Goal: Task Accomplishment & Management: Complete application form

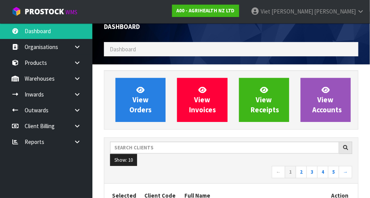
scroll to position [9, 0]
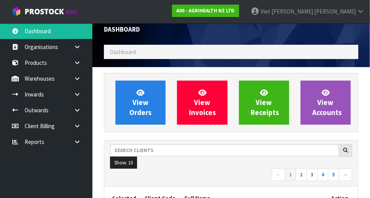
click at [131, 58] on ol "Dashboard" at bounding box center [231, 52] width 255 height 14
click at [126, 49] on span "Dashboard" at bounding box center [123, 51] width 26 height 7
click at [129, 52] on span "Dashboard" at bounding box center [123, 51] width 26 height 7
click at [140, 51] on ol "Dashboard" at bounding box center [231, 52] width 255 height 14
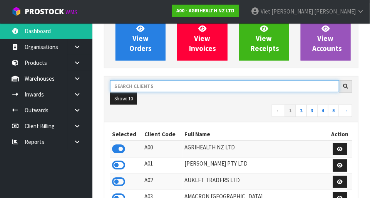
click at [139, 84] on input "text" at bounding box center [224, 86] width 229 height 12
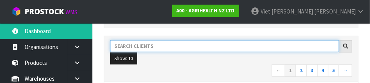
scroll to position [113, 0]
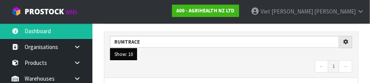
click at [113, 58] on button "Show: 10" at bounding box center [123, 54] width 27 height 12
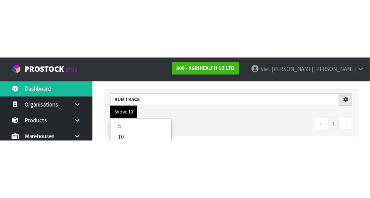
scroll to position [117, 0]
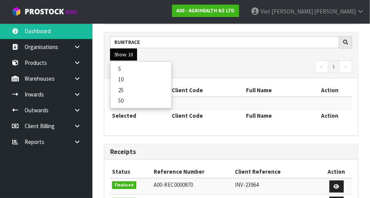
click at [284, 66] on nav "← 1 →" at bounding box center [231, 66] width 242 height 13
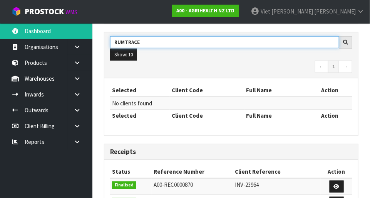
click at [146, 44] on input "RUMTRACE" at bounding box center [224, 42] width 229 height 12
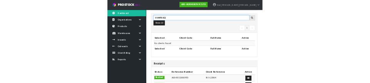
scroll to position [113, 0]
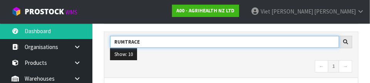
click at [121, 40] on input "RUMTRACE" at bounding box center [224, 42] width 229 height 12
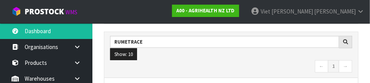
click at [291, 57] on ul "Show: 10 5 10 25 50" at bounding box center [231, 54] width 242 height 12
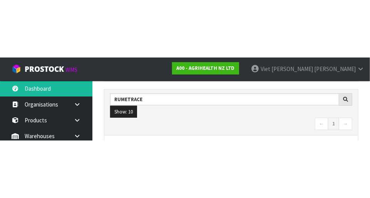
scroll to position [117, 0]
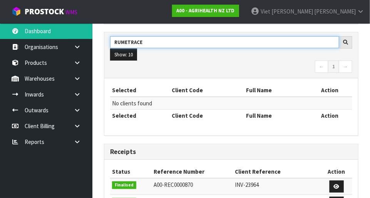
click at [152, 39] on input "RUMETRACE" at bounding box center [224, 42] width 229 height 12
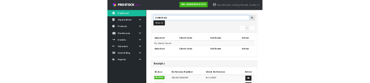
scroll to position [113, 0]
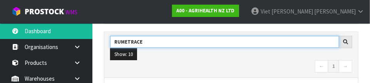
click at [130, 39] on input "RUMETRACE" at bounding box center [224, 42] width 229 height 12
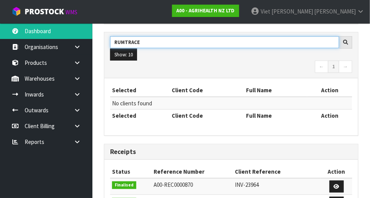
click at [134, 41] on input "RUMTRACE" at bounding box center [224, 42] width 229 height 12
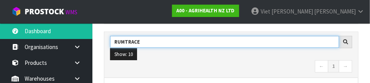
click at [123, 40] on input "RUMTRACE" at bounding box center [224, 42] width 229 height 12
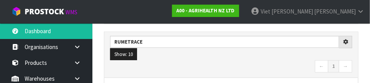
click at [287, 63] on nav "← 1 →" at bounding box center [231, 66] width 242 height 13
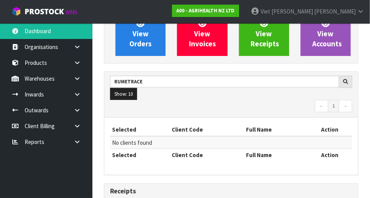
scroll to position [79, 0]
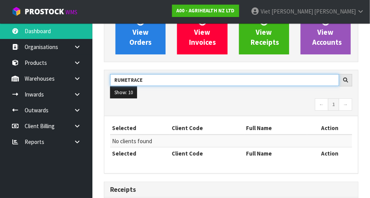
click at [150, 77] on input "RUMETRACE" at bounding box center [224, 80] width 229 height 12
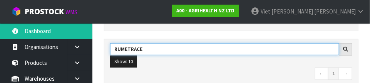
scroll to position [113, 0]
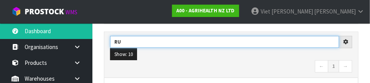
type input "R"
type input "AGRIH"
type input "AGRIHEALTH"
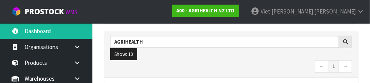
click at [282, 62] on nav "← 1 →" at bounding box center [231, 66] width 242 height 13
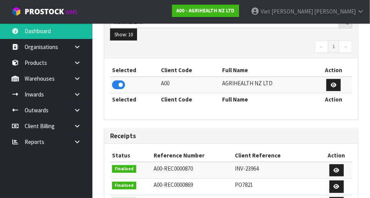
scroll to position [132, 0]
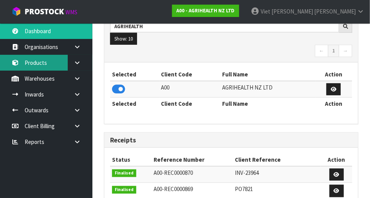
click at [30, 61] on link "Products" at bounding box center [46, 63] width 92 height 16
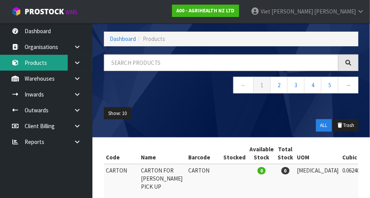
scroll to position [132, 0]
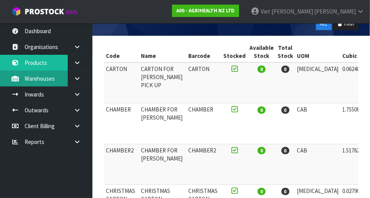
click at [24, 79] on link "Warehouses" at bounding box center [46, 78] width 92 height 16
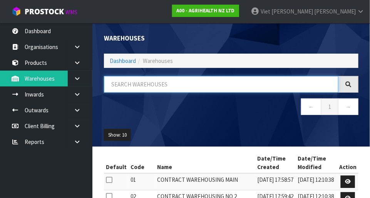
click at [121, 85] on input "text" at bounding box center [221, 84] width 235 height 17
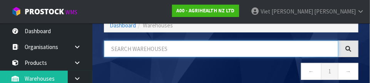
scroll to position [39, 0]
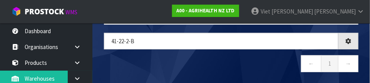
click at [104, 56] on nav "← 1 →" at bounding box center [231, 64] width 255 height 19
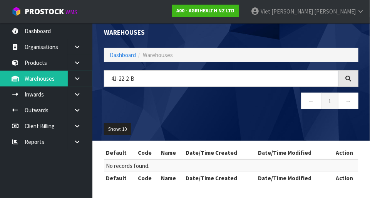
scroll to position [3, 0]
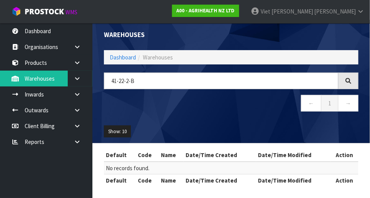
click at [353, 82] on div at bounding box center [348, 80] width 20 height 17
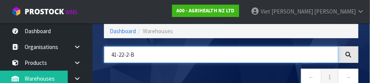
scroll to position [39, 0]
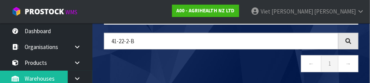
click at [145, 66] on nav "← 1 →" at bounding box center [231, 64] width 255 height 19
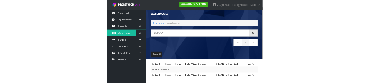
scroll to position [5, 0]
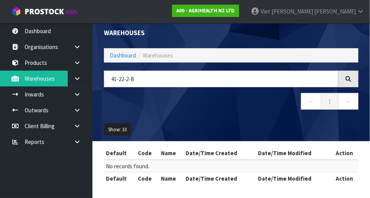
click at [242, 107] on nav "← 1 →" at bounding box center [231, 102] width 255 height 19
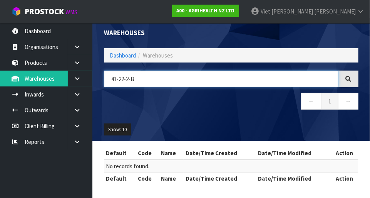
click at [151, 78] on input "41-22-2-B" at bounding box center [221, 78] width 235 height 17
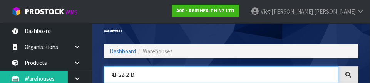
scroll to position [39, 0]
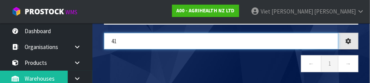
type input "4"
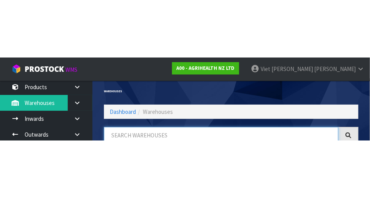
scroll to position [38, 0]
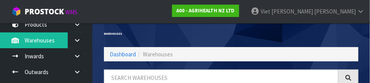
click at [80, 37] on icon at bounding box center [77, 40] width 7 height 6
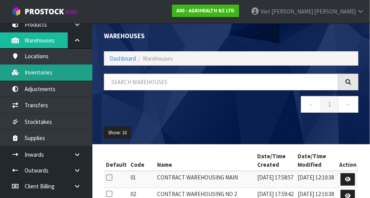
click at [26, 73] on link "Inventories" at bounding box center [46, 72] width 92 height 16
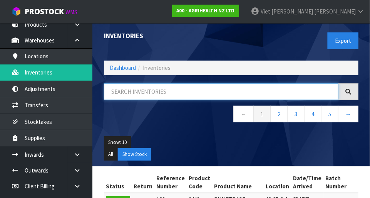
click at [123, 92] on input "text" at bounding box center [221, 91] width 235 height 17
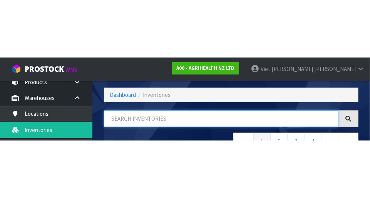
scroll to position [52, 0]
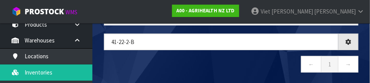
click at [119, 60] on nav "← 1 →" at bounding box center [231, 65] width 255 height 19
type input "41-22-2-B"
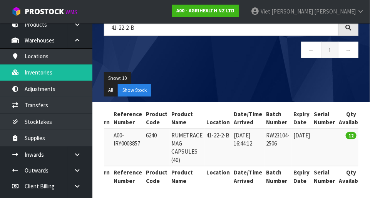
scroll to position [0, 0]
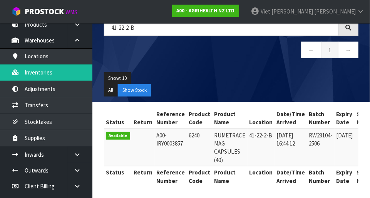
click at [188, 135] on td "6240" at bounding box center [199, 147] width 25 height 37
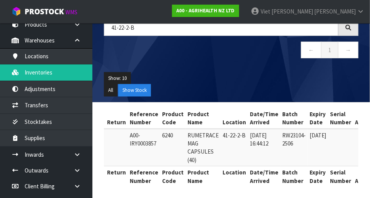
scroll to position [0, 25]
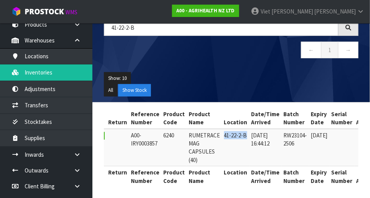
copy td "41-22-2-B"
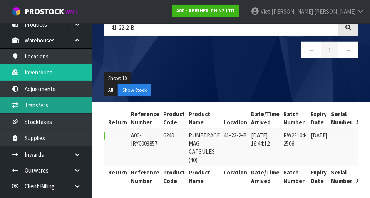
click at [23, 103] on link "Transfers" at bounding box center [46, 105] width 92 height 16
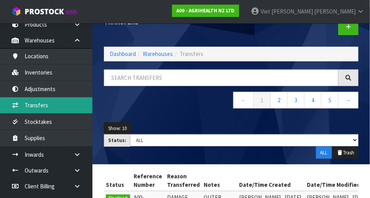
scroll to position [13, 0]
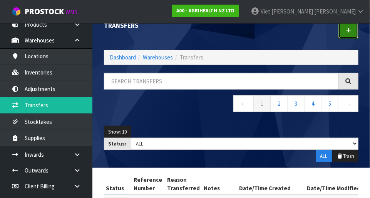
click at [343, 33] on link at bounding box center [348, 30] width 20 height 17
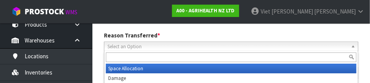
scroll to position [114, 0]
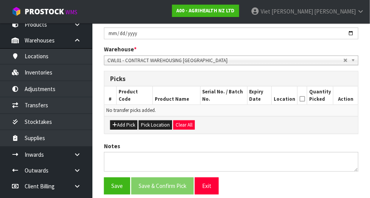
scroll to position [140, 0]
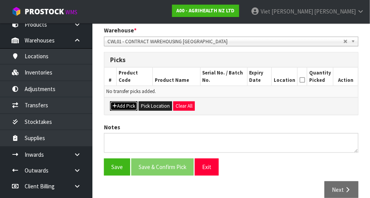
click at [118, 105] on button "Add Pick" at bounding box center [123, 105] width 27 height 9
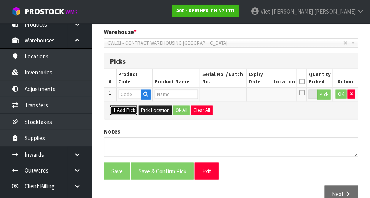
scroll to position [161, 0]
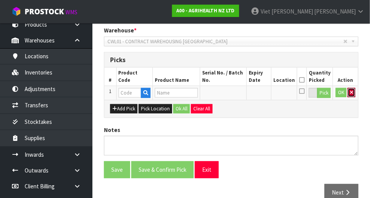
click at [353, 92] on button "button" at bounding box center [352, 92] width 8 height 9
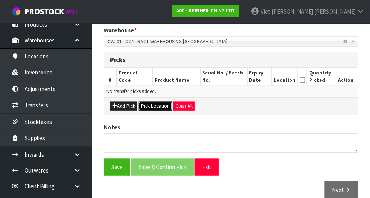
click at [152, 101] on button "Pick Location" at bounding box center [156, 105] width 34 height 9
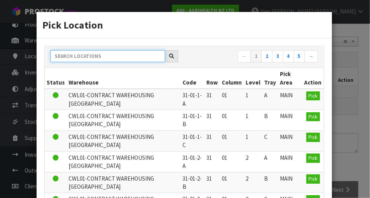
click at [72, 59] on input "text" at bounding box center [107, 56] width 115 height 12
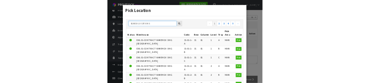
scroll to position [157, 0]
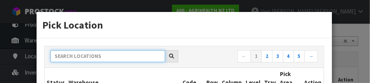
paste input "41-22-2-B"
type input "41-22-2-B"
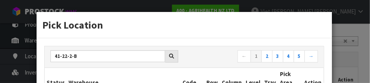
click at [224, 51] on nav "← 1 2 3 4 5 →" at bounding box center [254, 56] width 128 height 13
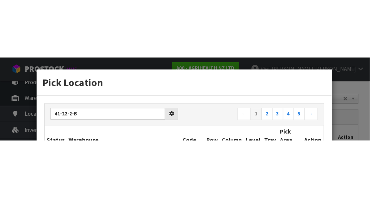
scroll to position [161, 0]
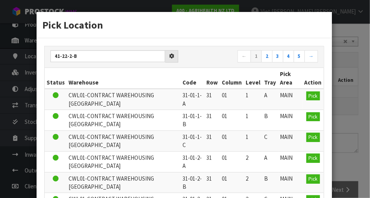
click at [223, 53] on nav "← 1 2 3 4 5 →" at bounding box center [254, 56] width 128 height 13
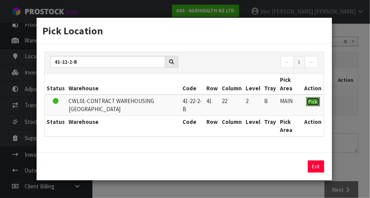
click at [309, 100] on button "Pick" at bounding box center [313, 101] width 13 height 9
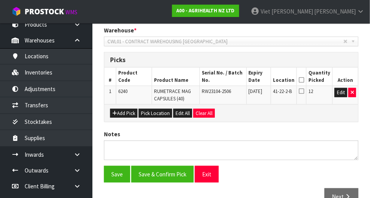
click at [304, 93] on icon at bounding box center [301, 91] width 5 height 6
click at [0, 0] on input "checkbox" at bounding box center [0, 0] width 0 height 0
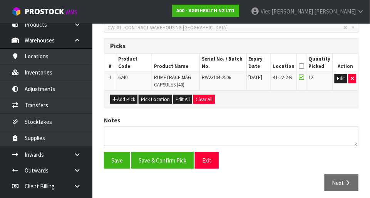
scroll to position [176, 0]
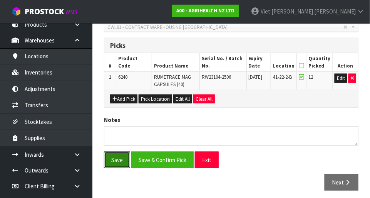
click at [116, 157] on button "Save" at bounding box center [117, 159] width 26 height 17
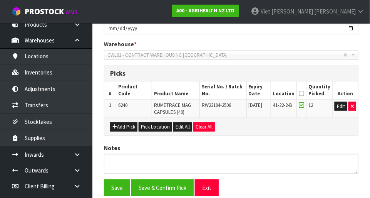
scroll to position [0, 0]
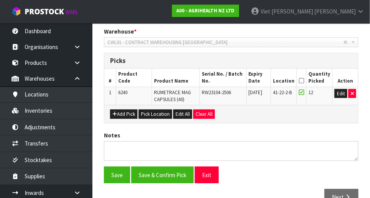
scroll to position [187, 0]
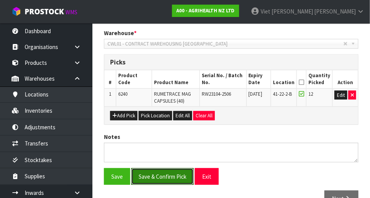
click at [151, 171] on button "Save & Confirm Pick" at bounding box center [162, 176] width 62 height 17
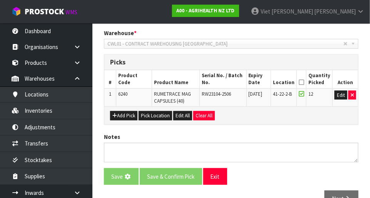
scroll to position [0, 0]
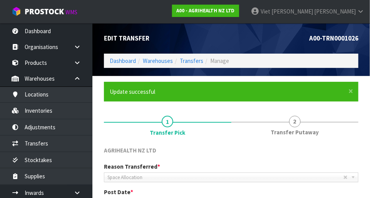
click at [302, 129] on span "Transfer Putaway" at bounding box center [295, 132] width 48 height 8
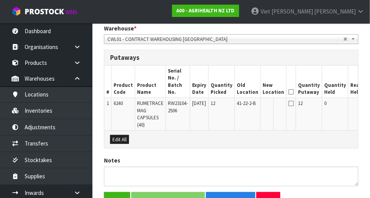
scroll to position [0, 28]
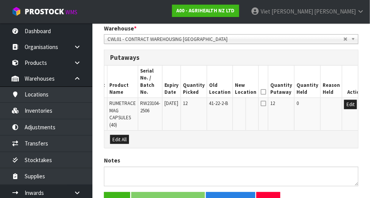
click at [330, 104] on td at bounding box center [332, 114] width 22 height 32
click at [344, 107] on button "Edit" at bounding box center [350, 104] width 13 height 9
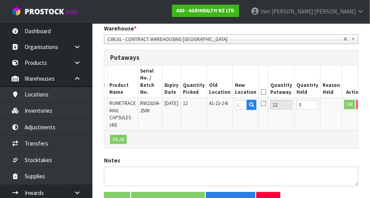
scroll to position [0, 25]
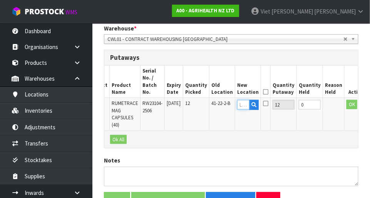
click at [238, 105] on input "text" at bounding box center [243, 105] width 12 height 10
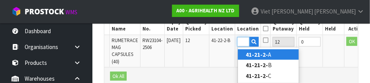
scroll to position [0, 14]
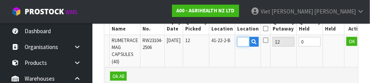
type input "41-21-2-C"
click at [284, 56] on td "12" at bounding box center [284, 51] width 26 height 32
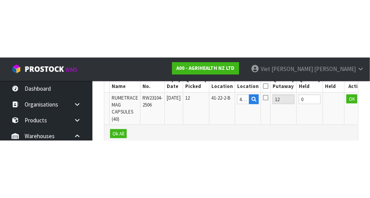
scroll to position [235, 0]
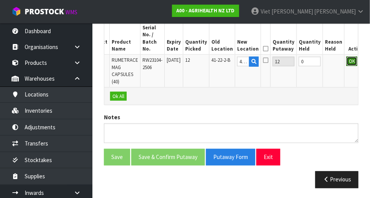
click at [347, 62] on button "OK" at bounding box center [352, 61] width 11 height 9
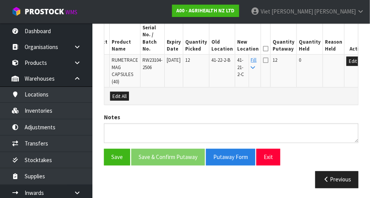
click at [263, 59] on icon at bounding box center [265, 60] width 5 height 6
click at [0, 0] on input "checkbox" at bounding box center [0, 0] width 0 height 0
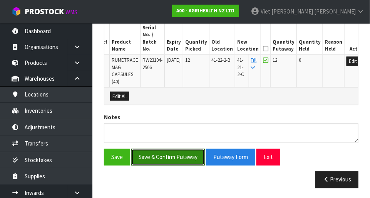
click at [148, 152] on button "Save & Confirm Putaway" at bounding box center [168, 157] width 74 height 17
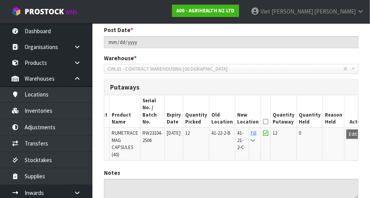
scroll to position [163, 0]
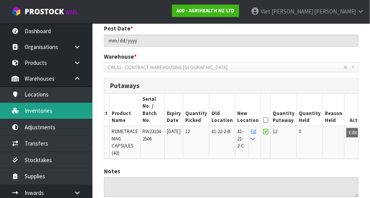
click at [31, 109] on link "Inventories" at bounding box center [46, 110] width 92 height 16
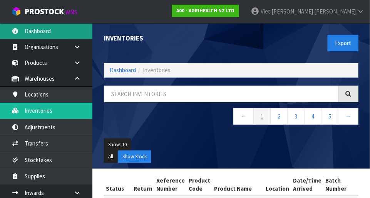
click at [29, 32] on link "Dashboard" at bounding box center [46, 31] width 92 height 16
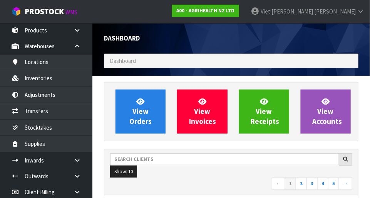
scroll to position [34, 0]
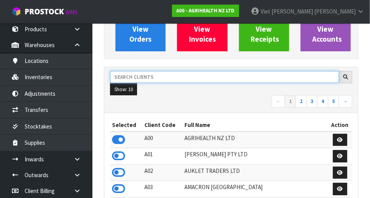
click at [130, 74] on input "text" at bounding box center [224, 77] width 229 height 12
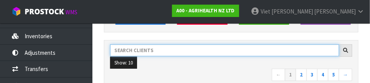
scroll to position [74, 0]
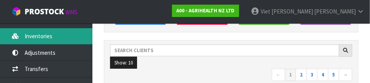
click at [32, 35] on link "Inventories" at bounding box center [46, 36] width 92 height 16
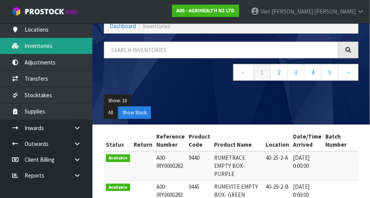
scroll to position [46, 0]
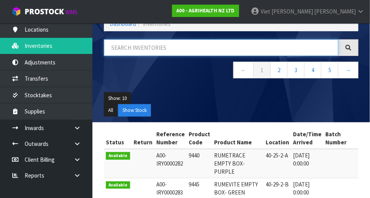
click at [124, 49] on input "text" at bounding box center [221, 47] width 235 height 17
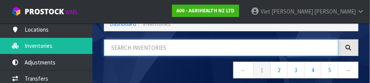
paste input "41-22-2-B"
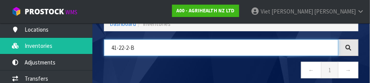
click at [127, 43] on input "41-22-2-B" at bounding box center [221, 47] width 235 height 17
click at [154, 44] on input "41-21-2-B" at bounding box center [221, 47] width 235 height 17
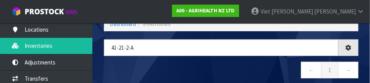
click at [266, 63] on nav "← 1 →" at bounding box center [231, 71] width 255 height 19
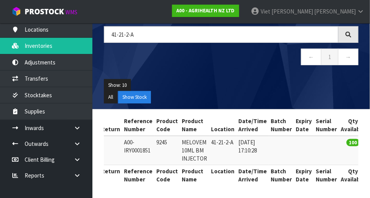
scroll to position [0, 34]
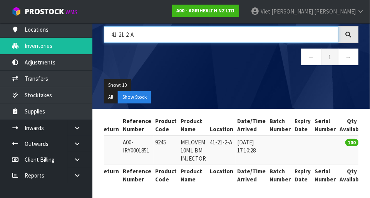
click at [150, 32] on input "41-21-2-A" at bounding box center [221, 34] width 235 height 17
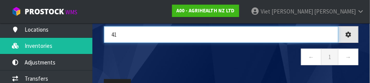
type input "4"
type input "CP0525"
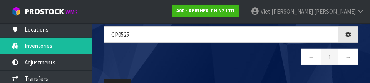
click at [274, 60] on nav "← 1 →" at bounding box center [231, 58] width 255 height 19
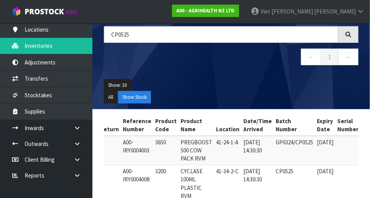
click at [347, 36] on icon at bounding box center [348, 35] width 6 height 6
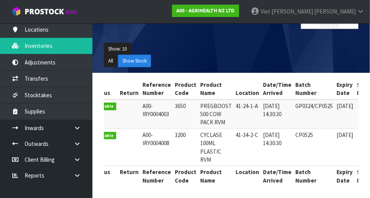
scroll to position [0, 16]
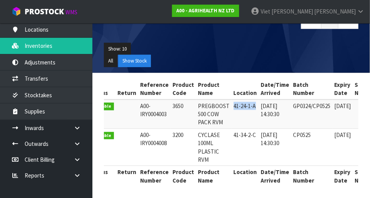
copy td "41-24-1-A"
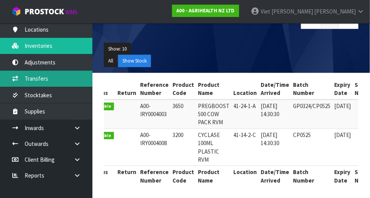
click at [18, 80] on icon at bounding box center [15, 78] width 7 height 6
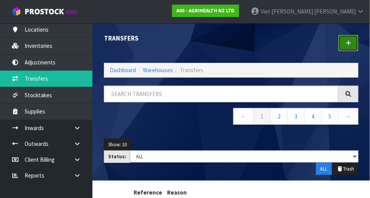
click at [348, 43] on icon at bounding box center [348, 43] width 5 height 6
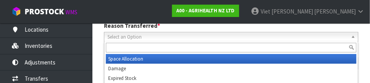
scroll to position [114, 0]
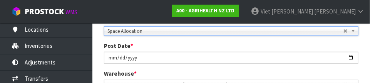
click at [98, 62] on div "Post Date * [DATE]" at bounding box center [231, 53] width 266 height 22
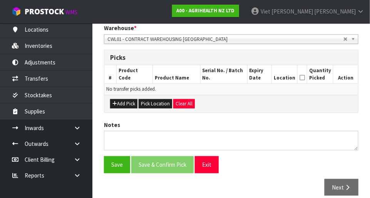
scroll to position [163, 0]
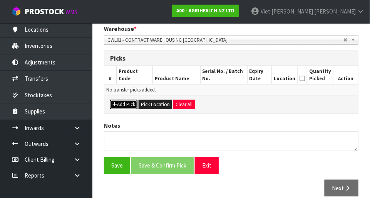
click at [114, 103] on icon "button" at bounding box center [114, 104] width 5 height 5
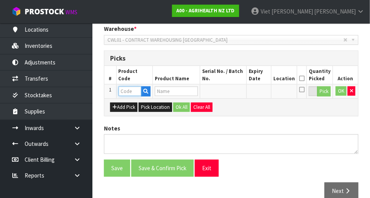
click at [129, 92] on input "text" at bounding box center [130, 91] width 23 height 10
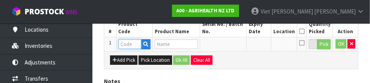
scroll to position [208, 0]
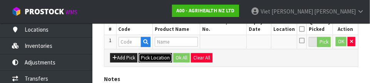
click at [147, 58] on button "Pick Location" at bounding box center [156, 57] width 34 height 9
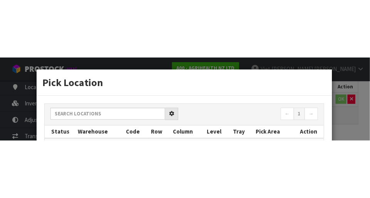
scroll to position [173, 0]
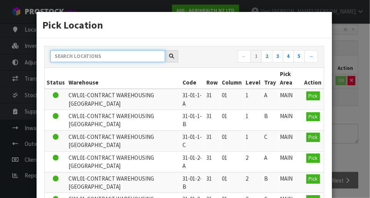
click at [79, 57] on input "text" at bounding box center [107, 56] width 115 height 12
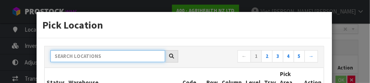
paste input "41-24-1-A"
type input "41-24-1-A"
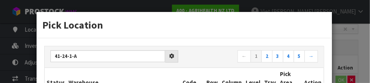
click at [175, 54] on div at bounding box center [171, 56] width 13 height 12
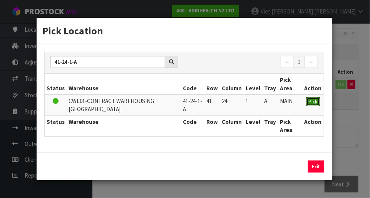
click at [315, 101] on span "Pick" at bounding box center [313, 101] width 9 height 7
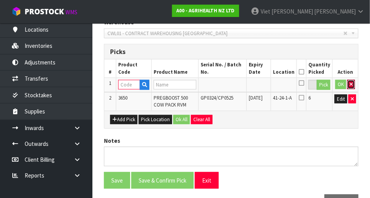
click at [352, 83] on icon "button" at bounding box center [351, 84] width 3 height 5
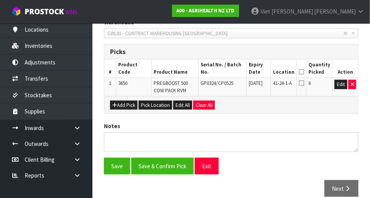
click at [302, 84] on icon at bounding box center [301, 83] width 5 height 6
click at [0, 0] on input "checkbox" at bounding box center [0, 0] width 0 height 0
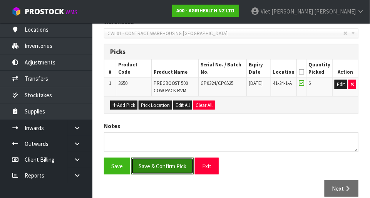
click at [152, 161] on button "Save & Confirm Pick" at bounding box center [162, 165] width 62 height 17
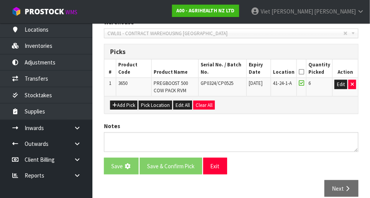
scroll to position [0, 0]
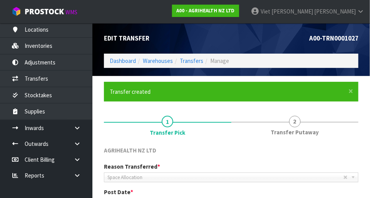
click at [296, 133] on span "Transfer Putaway" at bounding box center [295, 132] width 48 height 8
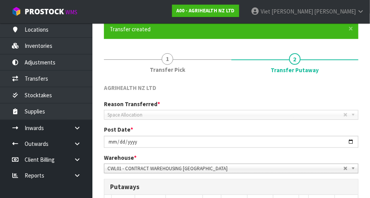
scroll to position [92, 0]
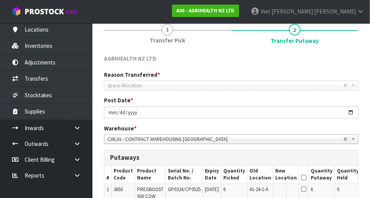
click at [124, 87] on span "Space Allocation" at bounding box center [225, 85] width 236 height 9
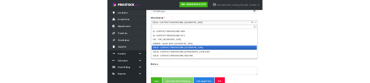
scroll to position [173, 0]
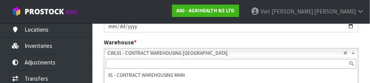
click at [96, 43] on section "× Close Transfer created 1 Transfer Pick 2 Transfer Putaway AGRIHEALTH NZ LTD R…" at bounding box center [231, 66] width 278 height 337
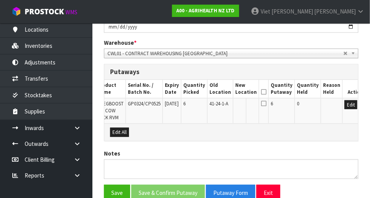
scroll to position [0, 0]
click at [345, 103] on button "Edit" at bounding box center [351, 104] width 13 height 9
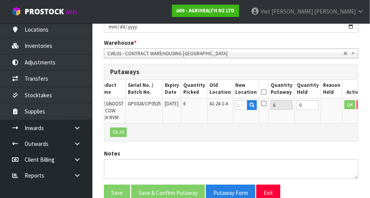
scroll to position [0, 38]
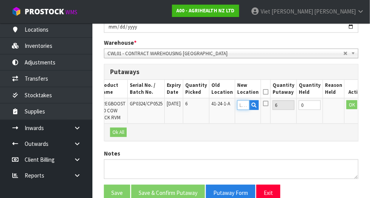
click at [240, 104] on input "text" at bounding box center [243, 105] width 12 height 10
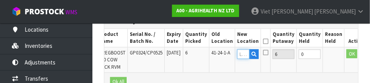
scroll to position [236, 0]
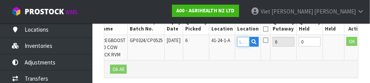
paste input "41-24-1-A"
type input "41-24-1-A"
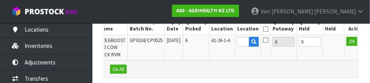
click at [298, 51] on td "0" at bounding box center [310, 47] width 26 height 25
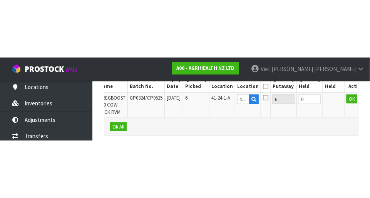
scroll to position [213, 0]
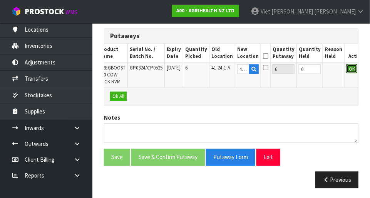
click at [347, 71] on button "OK" at bounding box center [352, 68] width 11 height 9
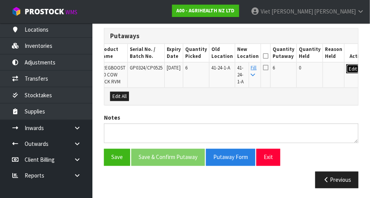
click at [347, 71] on button "Edit" at bounding box center [353, 68] width 13 height 9
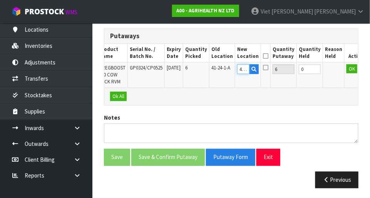
click at [241, 68] on input "41-24-1-A" at bounding box center [243, 69] width 12 height 10
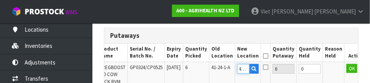
scroll to position [0, 0]
type input "4"
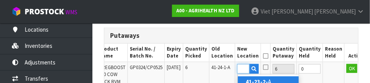
scroll to position [0, 14]
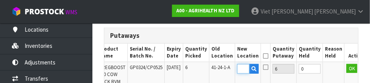
type input "41-23-2-C"
click at [323, 44] on th "Reason Held" at bounding box center [334, 53] width 22 height 18
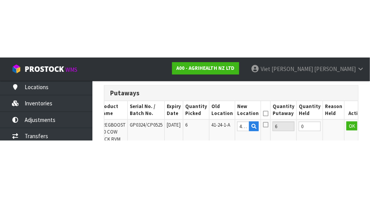
scroll to position [213, 0]
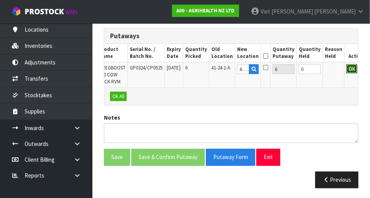
click at [347, 69] on button "OK" at bounding box center [352, 68] width 11 height 9
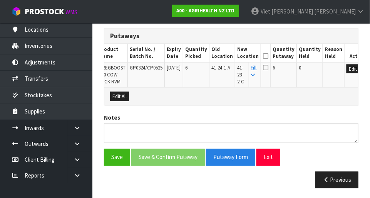
click at [273, 67] on span "6" at bounding box center [274, 67] width 2 height 7
click at [263, 69] on icon at bounding box center [265, 67] width 5 height 6
click at [0, 0] on input "checkbox" at bounding box center [0, 0] width 0 height 0
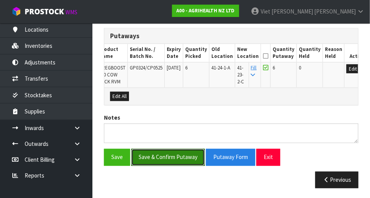
click at [151, 154] on button "Save & Confirm Putaway" at bounding box center [168, 157] width 74 height 17
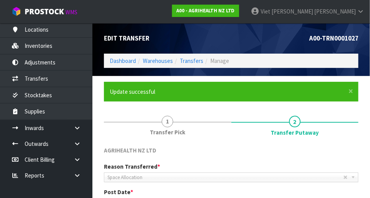
scroll to position [0, 0]
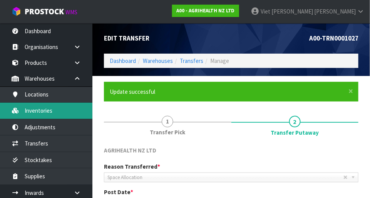
click at [45, 112] on link "Inventories" at bounding box center [46, 110] width 92 height 16
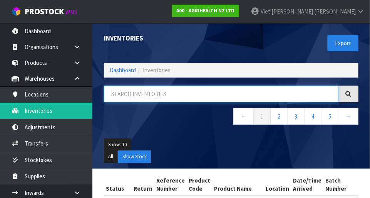
click at [151, 95] on input "text" at bounding box center [221, 93] width 235 height 17
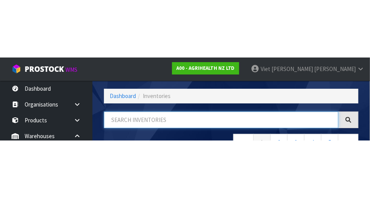
scroll to position [52, 0]
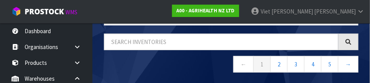
click at [109, 60] on nav "← 1 2 3 4 5 →" at bounding box center [231, 65] width 255 height 19
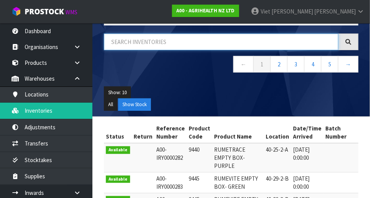
click at [118, 44] on input "text" at bounding box center [221, 42] width 235 height 17
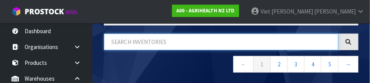
type input "3"
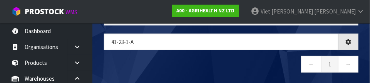
click at [121, 59] on nav "← 1 →" at bounding box center [231, 65] width 255 height 19
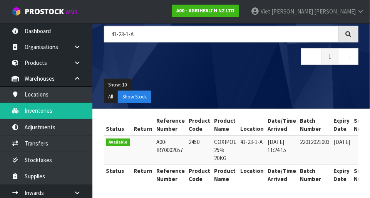
scroll to position [0, 0]
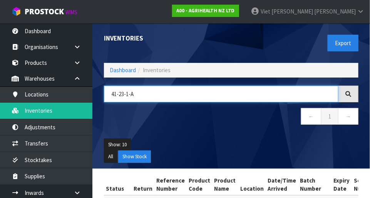
click at [124, 95] on input "41-23-1-A" at bounding box center [221, 93] width 235 height 17
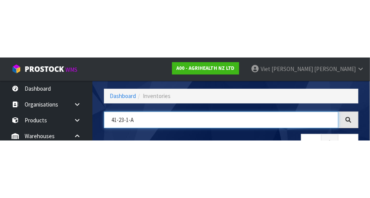
scroll to position [52, 0]
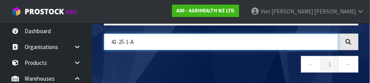
click at [127, 38] on input "41-25-1-A" at bounding box center [221, 42] width 235 height 17
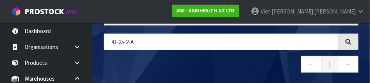
click at [116, 61] on nav "← 1 →" at bounding box center [231, 65] width 255 height 19
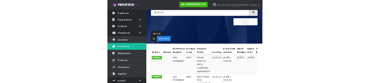
scroll to position [0, 0]
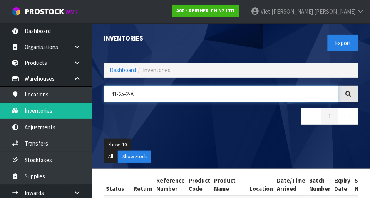
click at [137, 97] on input "41-25-2-A" at bounding box center [221, 93] width 235 height 17
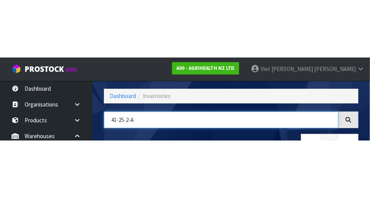
scroll to position [52, 0]
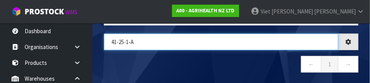
type input "41-25-1-A"
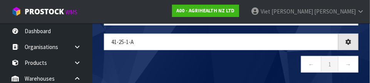
click at [265, 64] on nav "← 1 →" at bounding box center [231, 65] width 255 height 19
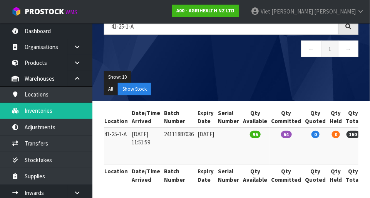
scroll to position [0, 158]
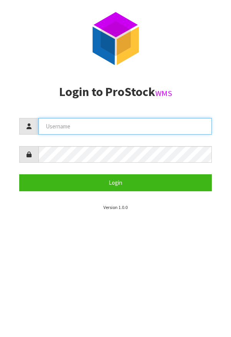
click at [75, 128] on input "text" at bounding box center [126, 126] width 174 height 17
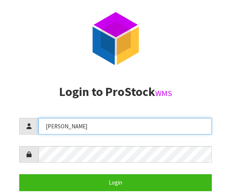
type input "[PERSON_NAME]"
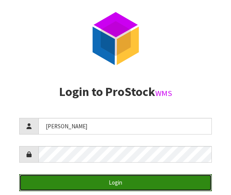
click at [52, 180] on button "Login" at bounding box center [115, 182] width 193 height 17
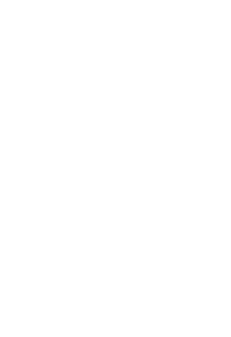
click at [28, 65] on div "View Orders View Invoices View Receipts View Accounts Show: 10 5 10 25" at bounding box center [116, 144] width 220 height 277
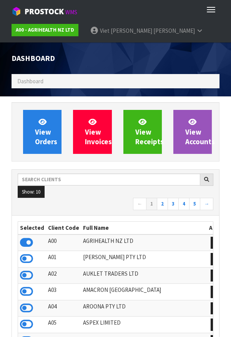
scroll to position [384461, 384847]
click at [205, 10] on button "Toggle navigation" at bounding box center [211, 9] width 17 height 13
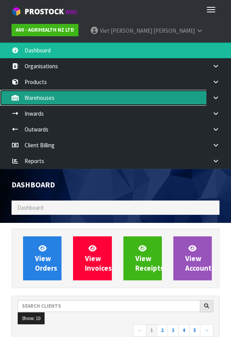
click at [23, 98] on link "Warehouses" at bounding box center [115, 98] width 231 height 16
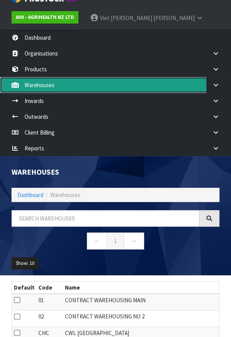
scroll to position [21, 0]
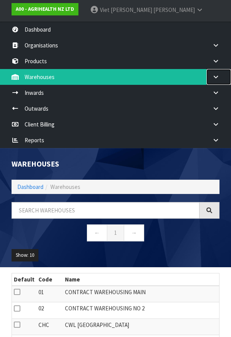
click at [220, 80] on link at bounding box center [219, 77] width 25 height 16
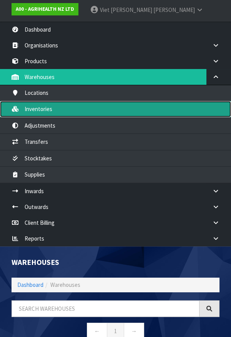
click at [29, 108] on link "Inventories" at bounding box center [115, 109] width 231 height 16
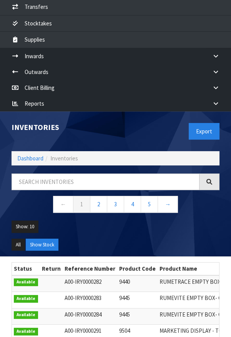
scroll to position [165, 0]
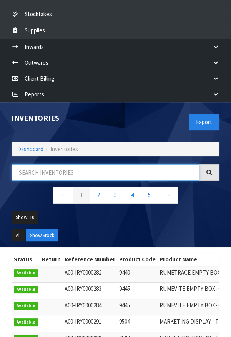
click at [37, 171] on input "text" at bounding box center [106, 172] width 188 height 17
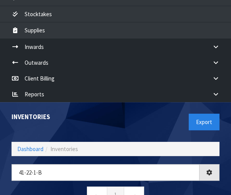
click at [112, 123] on div "Inventories" at bounding box center [61, 117] width 110 height 30
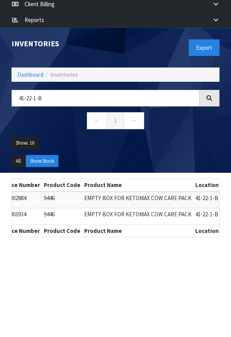
scroll to position [0, 0]
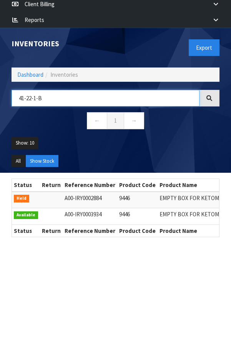
click at [69, 95] on input "41-22-1-B" at bounding box center [106, 98] width 188 height 17
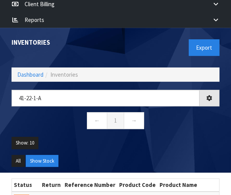
click at [69, 140] on ul "Show: 10 5 10 25 50" at bounding box center [116, 146] width 208 height 18
type input "41-22-1-A"
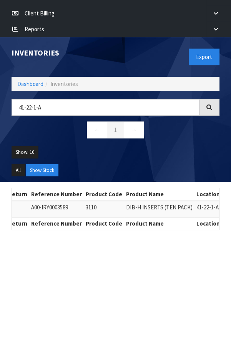
scroll to position [0, 46]
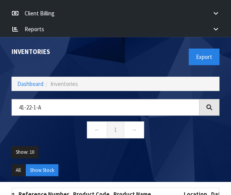
click at [95, 168] on ul "All Show Stock" at bounding box center [116, 173] width 208 height 18
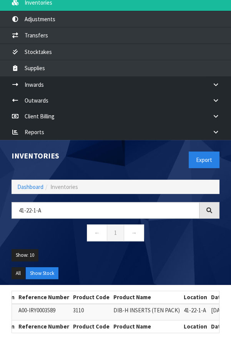
scroll to position [121, 0]
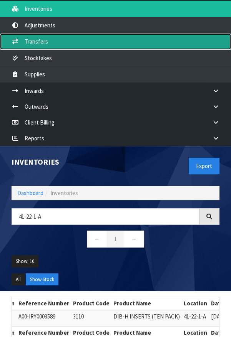
click at [36, 37] on link "Transfers" at bounding box center [115, 42] width 231 height 16
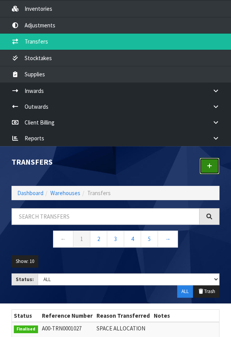
click at [211, 163] on icon at bounding box center [209, 166] width 5 height 6
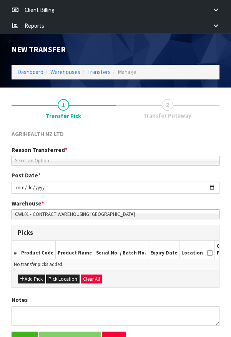
scroll to position [232, 0]
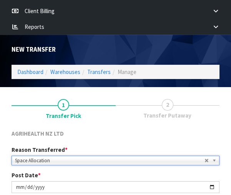
click at [199, 129] on div "AGRIHEALTH NZ LTD" at bounding box center [116, 134] width 220 height 10
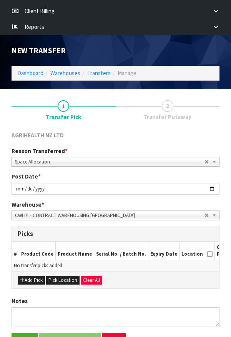
scroll to position [276, 0]
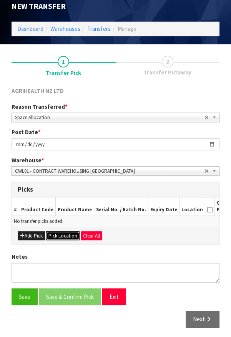
click at [54, 232] on button "Pick Location" at bounding box center [63, 235] width 34 height 9
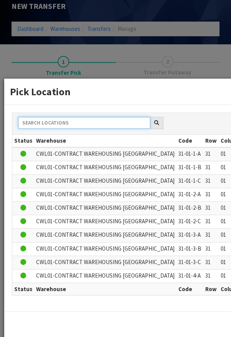
click at [51, 124] on input "text" at bounding box center [84, 123] width 132 height 12
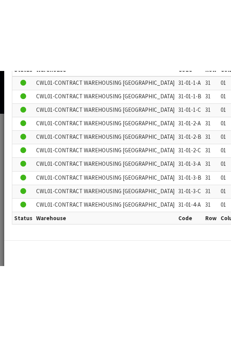
scroll to position [121, 0]
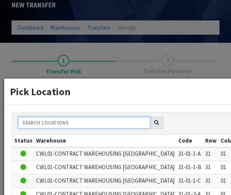
click at [40, 122] on input "text" at bounding box center [84, 123] width 132 height 12
click at [30, 121] on input "text" at bounding box center [84, 123] width 132 height 12
paste input "41-22-1-A"
type input "41-22-1-A"
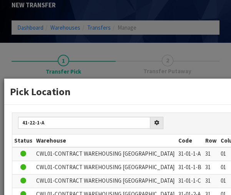
click at [154, 121] on icon at bounding box center [156, 122] width 5 height 5
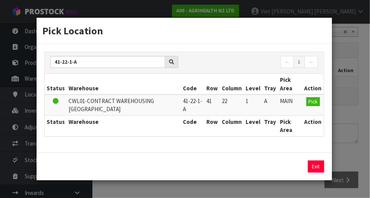
scroll to position [0, 0]
click at [231, 102] on span "Pick" at bounding box center [313, 101] width 9 height 7
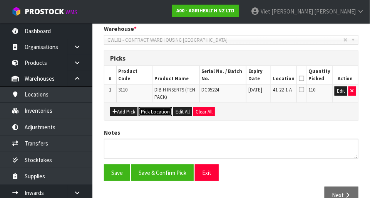
scroll to position [156, 0]
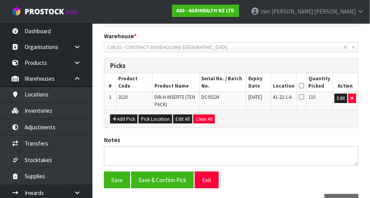
click at [231, 99] on icon at bounding box center [301, 97] width 5 height 6
click at [0, 0] on input "checkbox" at bounding box center [0, 0] width 0 height 0
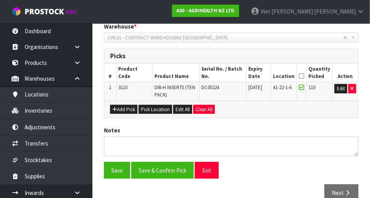
scroll to position [166, 0]
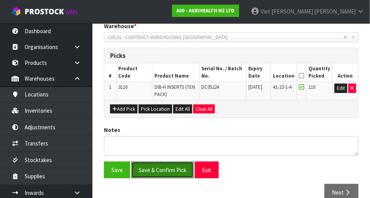
click at [151, 170] on button "Save & Confirm Pick" at bounding box center [162, 169] width 62 height 17
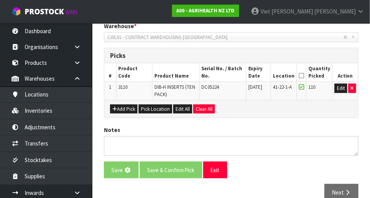
scroll to position [0, 0]
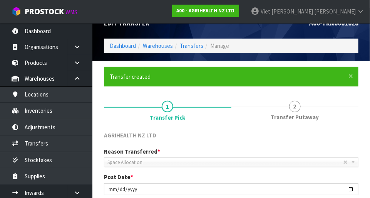
click at [231, 94] on link "2 Transfer Putaway" at bounding box center [294, 109] width 127 height 30
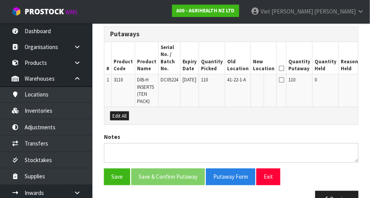
scroll to position [0, 17]
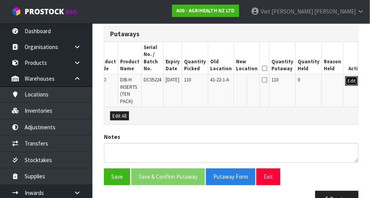
click at [231, 82] on button "Edit" at bounding box center [351, 80] width 13 height 9
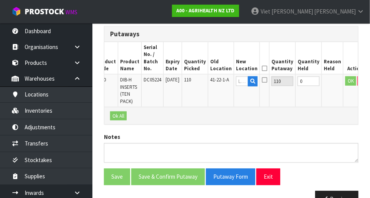
scroll to position [0, 15]
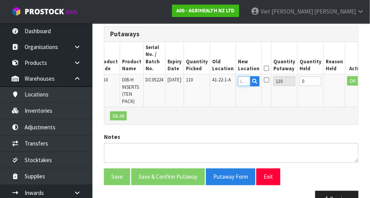
click at [231, 79] on input "text" at bounding box center [244, 81] width 12 height 10
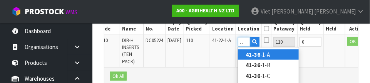
scroll to position [0, 7]
type input "41-36-1-A"
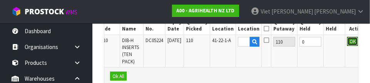
click at [231, 44] on button "OK" at bounding box center [352, 41] width 11 height 9
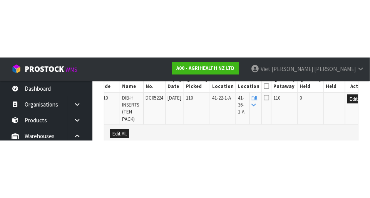
scroll to position [235, 0]
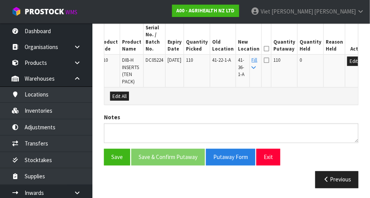
click at [231, 60] on icon at bounding box center [266, 60] width 5 height 6
click at [0, 0] on input "checkbox" at bounding box center [0, 0] width 0 height 0
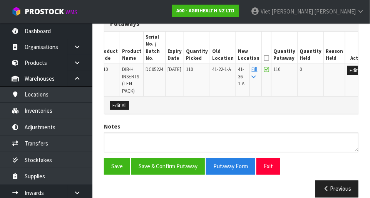
scroll to position [226, 0]
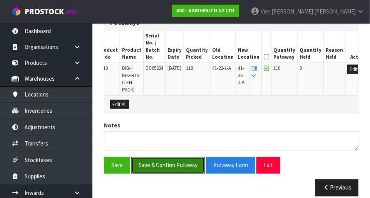
click at [149, 162] on button "Save & Confirm Putaway" at bounding box center [168, 165] width 74 height 17
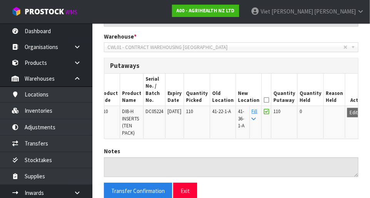
scroll to position [185, 0]
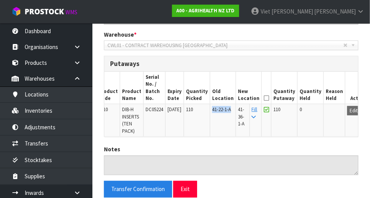
click at [231, 140] on div "AGRIHEALTH NZ LTD Reason Transferred * Space Allocation Damage Expired Stock Re…" at bounding box center [231, 93] width 255 height 265
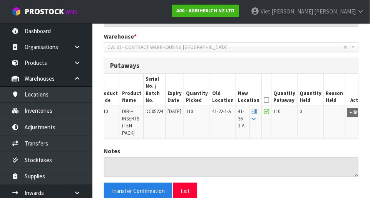
scroll to position [181, 0]
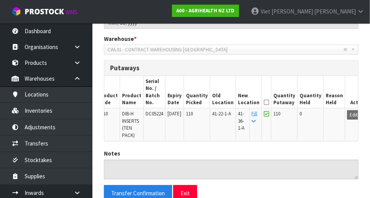
click at [231, 129] on span "41-36-1-A" at bounding box center [241, 120] width 7 height 21
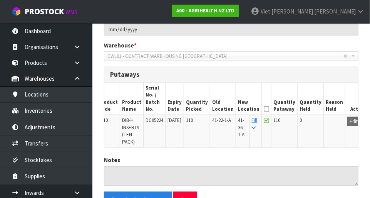
scroll to position [172, 0]
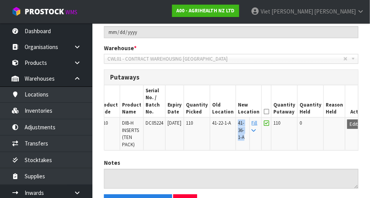
copy span "41-36-1-A"
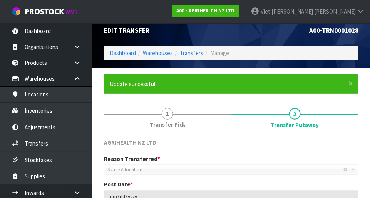
scroll to position [0, 0]
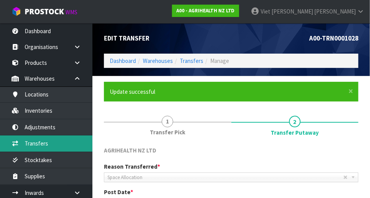
click at [25, 142] on link "Transfers" at bounding box center [46, 143] width 92 height 16
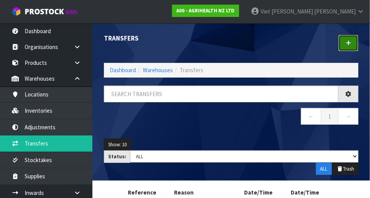
click at [231, 40] on link at bounding box center [348, 43] width 20 height 17
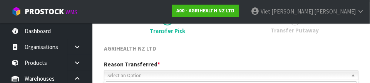
scroll to position [114, 0]
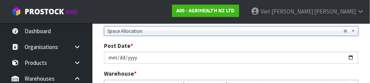
click at [99, 52] on div "Post Date * [DATE]" at bounding box center [231, 53] width 266 height 22
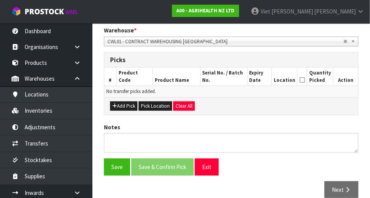
scroll to position [162, 0]
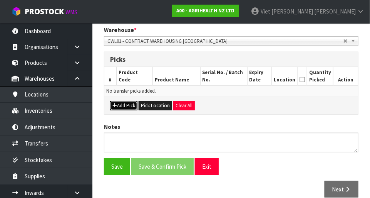
click at [116, 108] on button "Add Pick" at bounding box center [123, 105] width 27 height 9
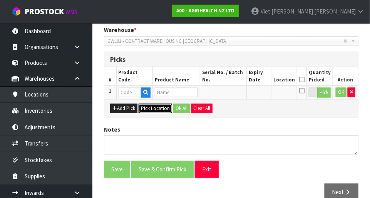
click at [147, 111] on button "Pick Location" at bounding box center [156, 108] width 34 height 9
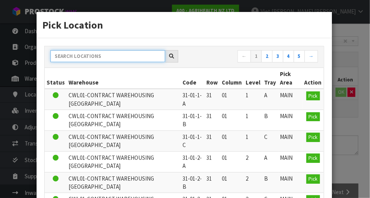
click at [79, 58] on input "text" at bounding box center [107, 56] width 115 height 12
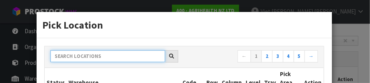
click at [79, 54] on input "text" at bounding box center [107, 56] width 115 height 12
paste input "41-36-1-A"
type input "41-36-1-A"
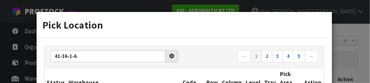
click at [172, 51] on div at bounding box center [171, 56] width 13 height 12
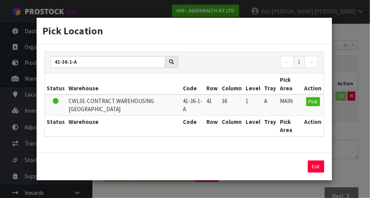
click at [89, 32] on h3 "Pick Location" at bounding box center [184, 30] width 284 height 14
click at [231, 101] on span "Pick" at bounding box center [313, 101] width 9 height 7
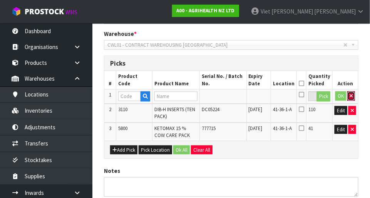
click at [231, 95] on icon "button" at bounding box center [351, 95] width 3 height 5
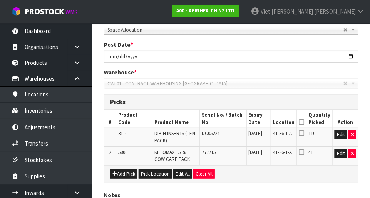
scroll to position [120, 0]
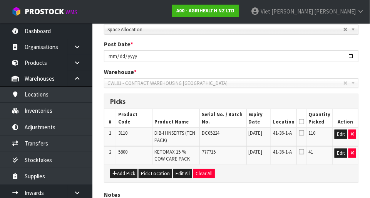
click at [231, 134] on icon at bounding box center [301, 132] width 5 height 6
click at [0, 0] on input "checkbox" at bounding box center [0, 0] width 0 height 0
click at [231, 152] on button "button" at bounding box center [352, 152] width 8 height 9
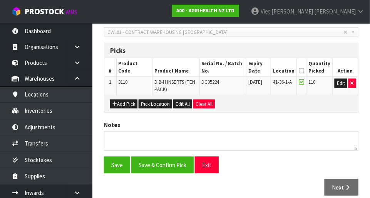
scroll to position [173, 0]
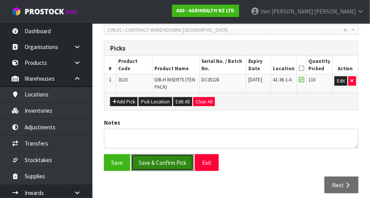
click at [157, 164] on button "Save & Confirm Pick" at bounding box center [162, 162] width 62 height 17
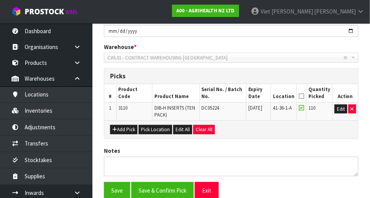
scroll to position [0, 0]
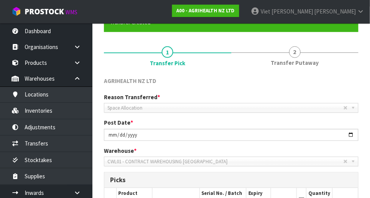
scroll to position [67, 0]
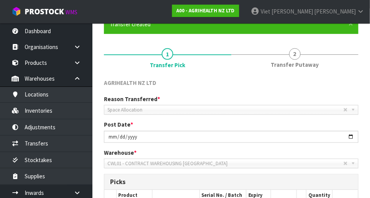
click at [231, 57] on link "2 Transfer Putaway" at bounding box center [294, 57] width 127 height 30
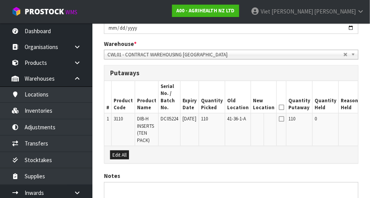
scroll to position [176, 0]
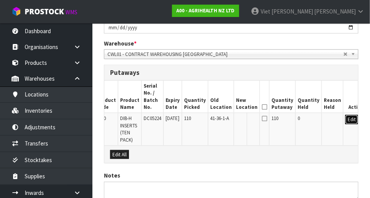
click at [231, 122] on button "Edit" at bounding box center [351, 119] width 13 height 9
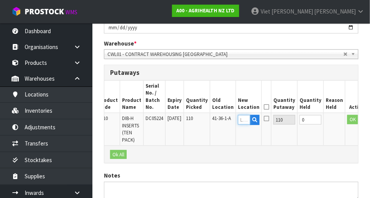
click at [231, 117] on input "text" at bounding box center [244, 120] width 12 height 10
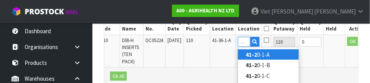
scroll to position [0, 6]
type input "41-28-2-B"
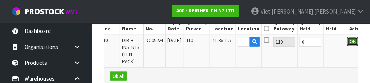
click at [231, 40] on button "OK" at bounding box center [352, 41] width 11 height 9
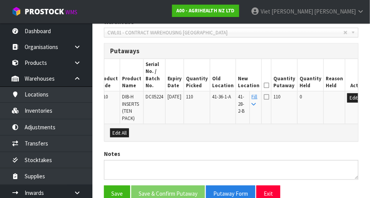
scroll to position [198, 0]
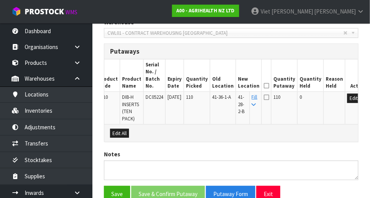
click at [231, 98] on icon at bounding box center [266, 97] width 5 height 6
click at [0, 0] on input "checkbox" at bounding box center [0, 0] width 0 height 0
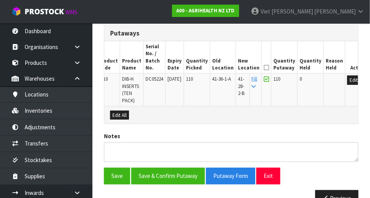
scroll to position [224, 0]
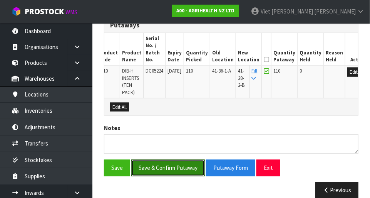
click at [149, 162] on button "Save & Confirm Putaway" at bounding box center [168, 167] width 74 height 17
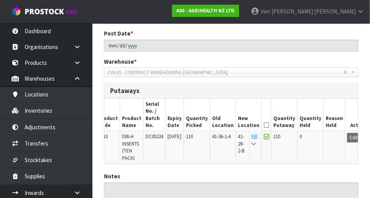
scroll to position [159, 0]
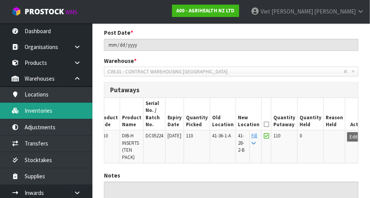
click at [36, 109] on link "Inventories" at bounding box center [46, 110] width 92 height 16
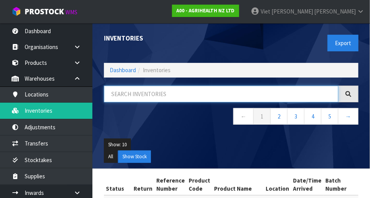
click at [125, 94] on input "text" at bounding box center [221, 93] width 235 height 17
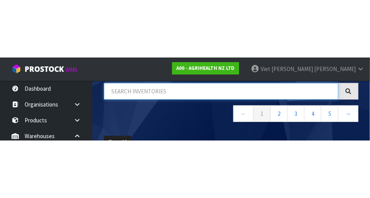
scroll to position [59, 0]
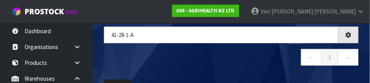
click at [231, 69] on div "41-28-1-A ← 1 →" at bounding box center [231, 50] width 266 height 47
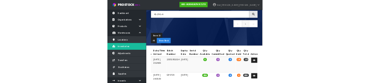
scroll to position [0, 0]
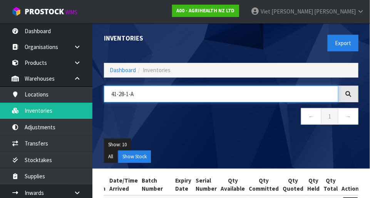
click at [166, 94] on input "41-28-1-A" at bounding box center [221, 93] width 235 height 17
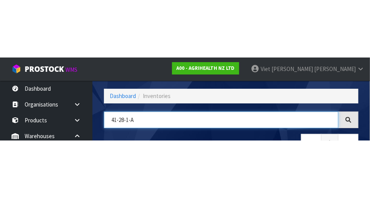
scroll to position [52, 0]
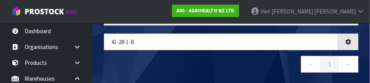
click at [108, 61] on nav "← 1 →" at bounding box center [231, 65] width 255 height 19
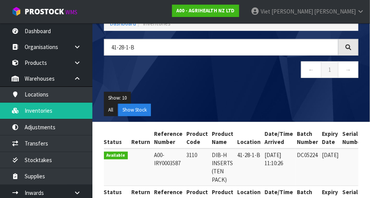
scroll to position [46, 0]
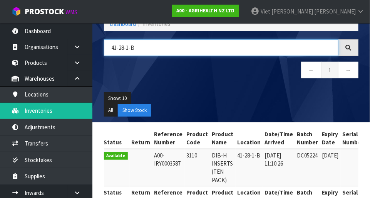
click at [145, 45] on input "41-28-1-B" at bounding box center [221, 47] width 235 height 17
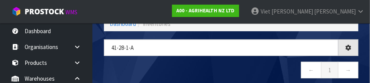
click at [110, 65] on nav "← 1 →" at bounding box center [231, 71] width 255 height 19
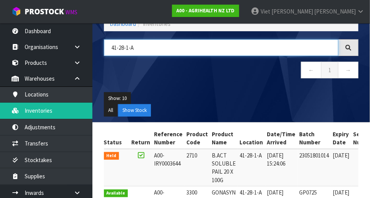
click at [132, 46] on input "41-28-1-A" at bounding box center [221, 47] width 235 height 17
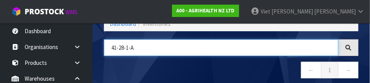
click at [123, 45] on input "41-28-1-A" at bounding box center [221, 47] width 235 height 17
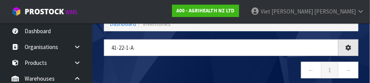
click at [118, 62] on nav "← 1 →" at bounding box center [231, 71] width 255 height 19
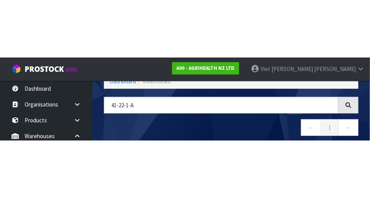
scroll to position [43, 0]
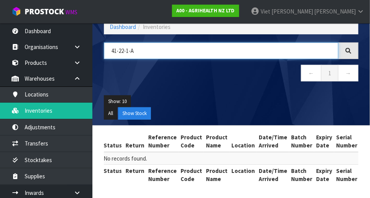
click at [231, 49] on input "41-22-1-A" at bounding box center [221, 50] width 235 height 17
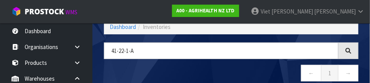
click at [231, 73] on nav "← 1 →" at bounding box center [231, 74] width 255 height 19
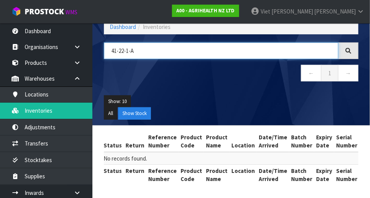
click at [231, 54] on input "41-22-1-A" at bounding box center [221, 50] width 235 height 17
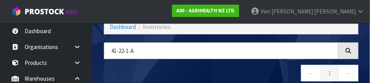
click at [231, 50] on div at bounding box center [348, 50] width 20 height 17
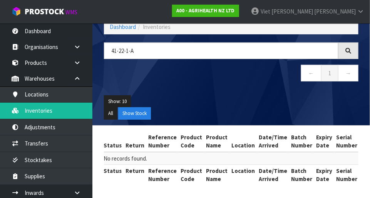
click at [231, 49] on icon at bounding box center [348, 50] width 6 height 6
click at [231, 92] on div "Show: 10 5 10 25 50 All Show Stock" at bounding box center [231, 107] width 266 height 36
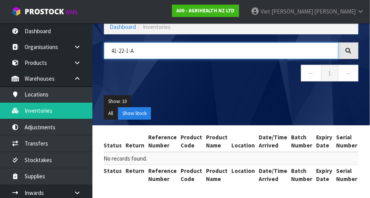
click at [142, 47] on input "41-22-1-A" at bounding box center [221, 50] width 235 height 17
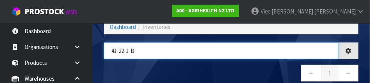
click at [231, 58] on input "41-22-1-b" at bounding box center [221, 50] width 235 height 17
type input "41-22-1-B"
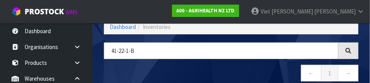
click at [231, 75] on nav "← 1 →" at bounding box center [231, 74] width 255 height 19
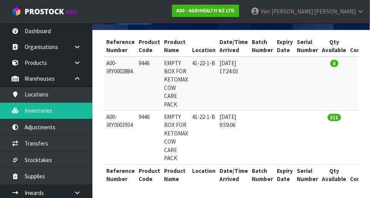
scroll to position [0, 55]
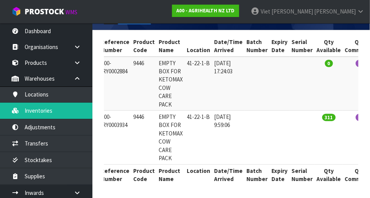
click at [191, 113] on td "41-22-1-B" at bounding box center [198, 138] width 27 height 54
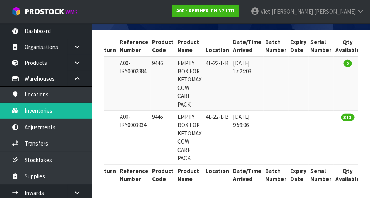
scroll to position [0, 37]
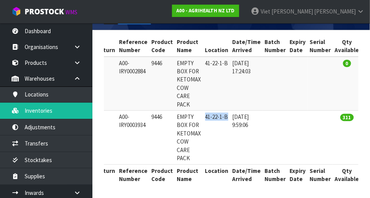
copy td "41-22-1-B"
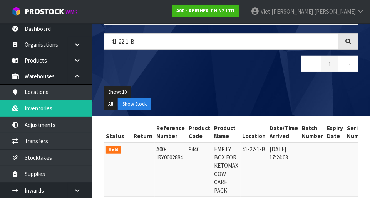
scroll to position [53, 0]
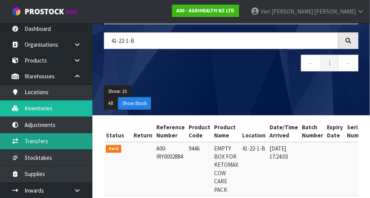
click at [27, 142] on link "Transfers" at bounding box center [46, 141] width 92 height 16
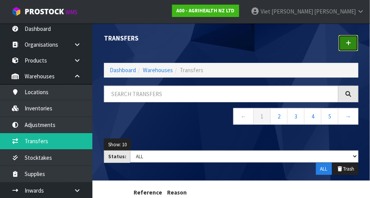
click at [231, 45] on icon at bounding box center [348, 43] width 5 height 6
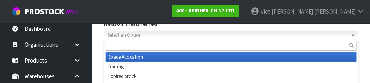
scroll to position [114, 0]
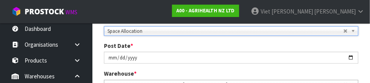
click at [100, 52] on div "Post Date * [DATE]" at bounding box center [231, 53] width 266 height 22
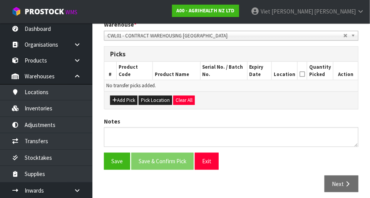
scroll to position [167, 0]
click at [150, 102] on button "Pick Location" at bounding box center [156, 99] width 34 height 9
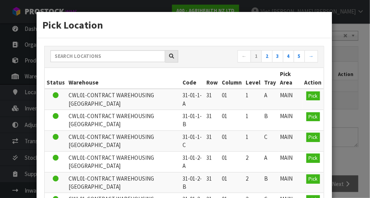
click at [87, 80] on th "Warehouse" at bounding box center [124, 78] width 114 height 21
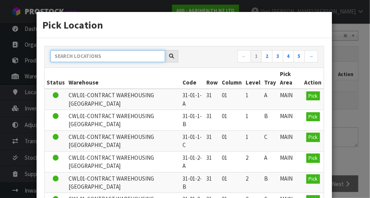
click at [65, 53] on input "text" at bounding box center [107, 56] width 115 height 12
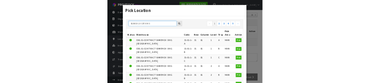
scroll to position [163, 0]
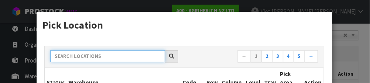
paste input "41-22-1-B"
type input "41-22-1-B"
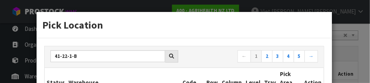
click at [173, 54] on icon at bounding box center [171, 56] width 5 height 5
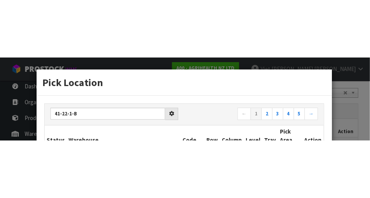
scroll to position [167, 0]
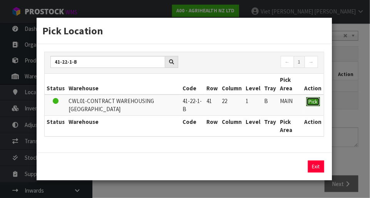
click at [231, 104] on span "Pick" at bounding box center [313, 101] width 9 height 7
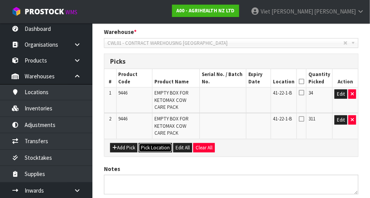
scroll to position [160, 0]
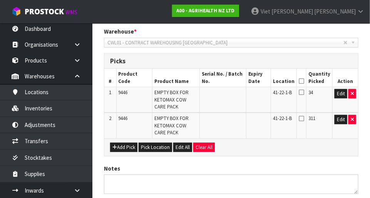
click at [231, 93] on icon at bounding box center [301, 92] width 5 height 6
click at [0, 0] on input "checkbox" at bounding box center [0, 0] width 0 height 0
click at [231, 121] on icon at bounding box center [301, 118] width 5 height 6
click at [0, 0] on input "checkbox" at bounding box center [0, 0] width 0 height 0
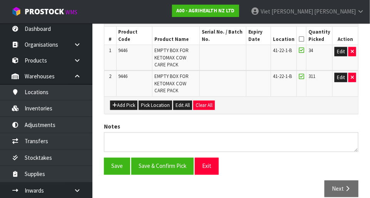
scroll to position [200, 0]
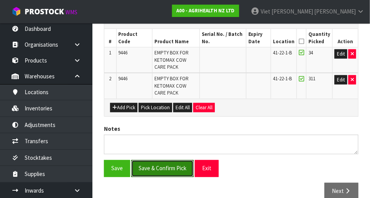
click at [144, 167] on button "Save & Confirm Pick" at bounding box center [162, 168] width 62 height 17
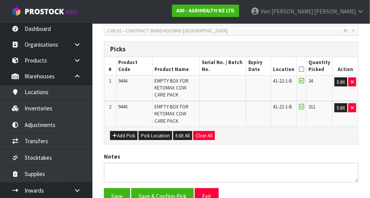
scroll to position [0, 0]
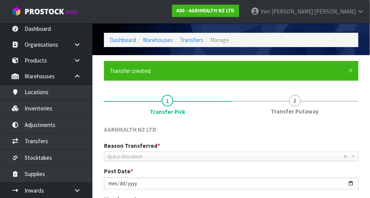
scroll to position [52, 0]
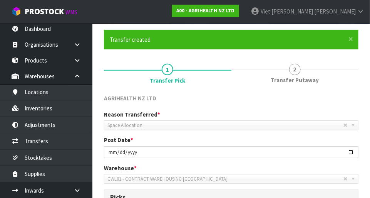
click at [231, 70] on span "2" at bounding box center [295, 70] width 12 height 12
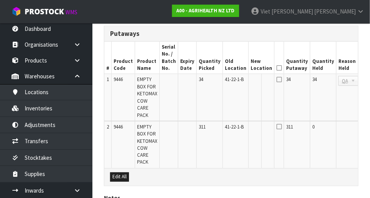
scroll to position [215, 0]
click at [231, 125] on icon at bounding box center [278, 127] width 5 height 6
click at [231, 79] on icon at bounding box center [278, 80] width 5 height 6
click at [231, 124] on icon at bounding box center [278, 127] width 5 height 6
click at [231, 80] on icon at bounding box center [278, 80] width 5 height 6
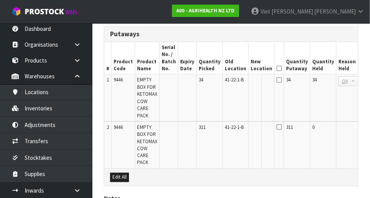
click at [231, 124] on icon at bounding box center [278, 127] width 5 height 6
click at [231, 82] on icon at bounding box center [278, 80] width 5 height 6
click at [231, 124] on icon at bounding box center [278, 127] width 5 height 6
click at [231, 79] on icon at bounding box center [278, 80] width 5 height 6
click at [231, 124] on icon at bounding box center [278, 127] width 5 height 6
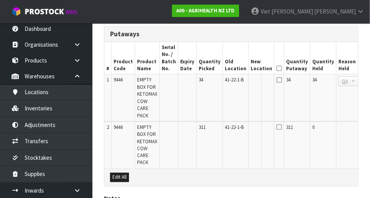
click at [231, 80] on icon at bounding box center [278, 80] width 5 height 6
click at [231, 129] on icon at bounding box center [278, 127] width 5 height 6
click at [231, 126] on icon at bounding box center [278, 127] width 5 height 6
click at [231, 77] on icon at bounding box center [278, 80] width 5 height 6
click at [231, 68] on icon at bounding box center [278, 68] width 5 height 0
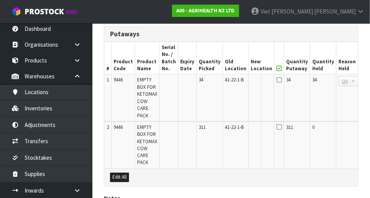
click at [231, 81] on icon at bounding box center [278, 80] width 5 height 6
click at [231, 79] on icon at bounding box center [278, 80] width 5 height 6
click at [231, 124] on icon at bounding box center [278, 127] width 5 height 6
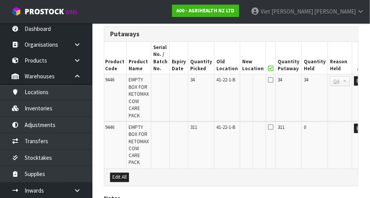
scroll to position [0, 7]
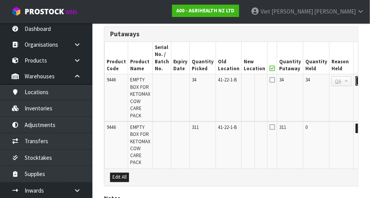
click at [231, 82] on button "Edit" at bounding box center [362, 80] width 13 height 9
click at [231, 131] on button "Edit" at bounding box center [362, 128] width 13 height 9
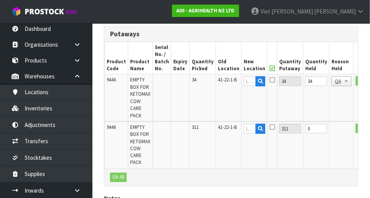
scroll to position [0, 7]
click at [231, 124] on icon at bounding box center [272, 127] width 5 height 6
click at [231, 81] on icon at bounding box center [272, 80] width 5 height 6
click at [231, 124] on icon at bounding box center [272, 127] width 5 height 6
click at [231, 81] on icon at bounding box center [272, 80] width 5 height 6
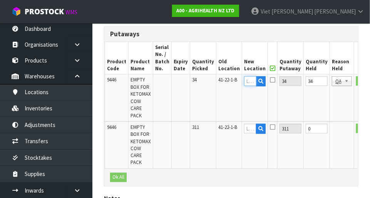
click at [231, 82] on input "text" at bounding box center [250, 81] width 12 height 10
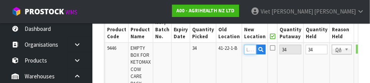
scroll to position [250, 0]
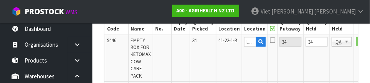
click at [107, 49] on td "9446" at bounding box center [116, 58] width 23 height 47
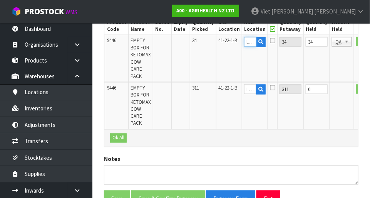
click at [231, 39] on input "text" at bounding box center [250, 42] width 12 height 10
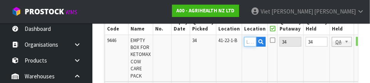
click at [231, 39] on input "text" at bounding box center [250, 42] width 12 height 10
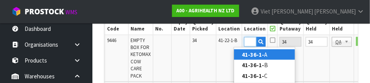
scroll to position [0, 14]
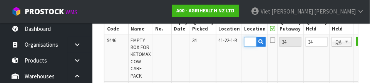
type input "41-36-1-A"
click at [231, 41] on icon "button" at bounding box center [260, 41] width 5 height 5
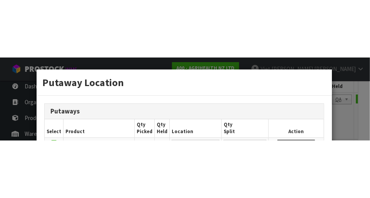
scroll to position [254, 0]
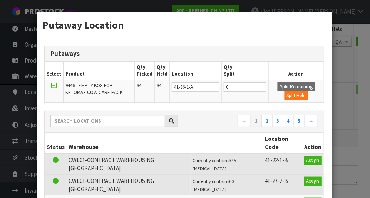
click at [231, 90] on div "Putaway Location Putaways Select Product Qty Picked Qty Held Location Qty Split…" at bounding box center [185, 99] width 370 height 198
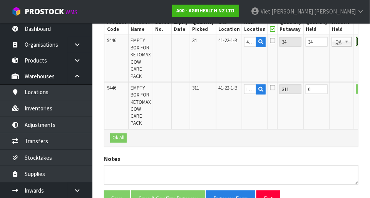
click at [231, 44] on button "OK" at bounding box center [361, 41] width 11 height 9
click at [231, 48] on icon at bounding box center [260, 47] width 4 height 5
type input "41-36-1-A"
click at [231, 92] on button "OK" at bounding box center [362, 88] width 11 height 9
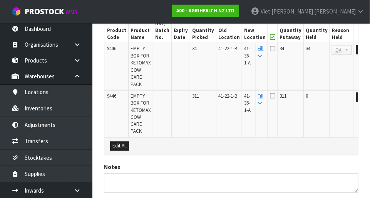
scroll to position [245, 0]
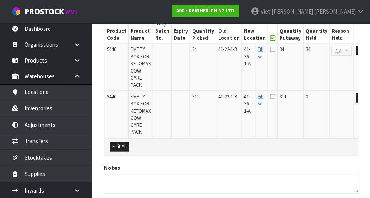
click at [231, 49] on link "Fill" at bounding box center [261, 52] width 6 height 13
click at [231, 93] on icon at bounding box center [272, 96] width 5 height 6
click at [0, 0] on input "checkbox" at bounding box center [0, 0] width 0 height 0
click at [231, 50] on icon at bounding box center [272, 49] width 5 height 6
click at [0, 0] on input "checkbox" at bounding box center [0, 0] width 0 height 0
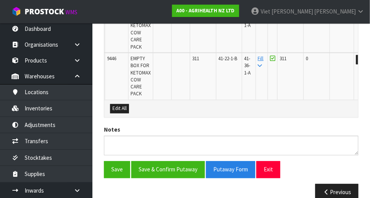
scroll to position [287, 0]
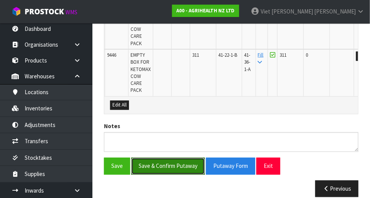
click at [157, 162] on button "Save & Confirm Putaway" at bounding box center [168, 165] width 74 height 17
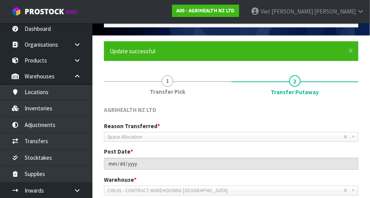
scroll to position [0, 0]
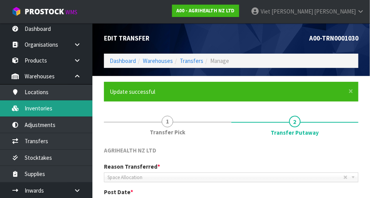
click at [24, 111] on link "Inventories" at bounding box center [46, 108] width 92 height 16
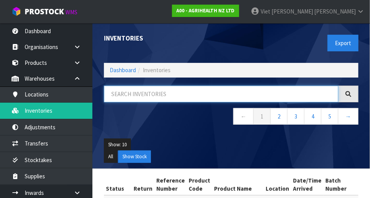
click at [128, 95] on input "text" at bounding box center [221, 93] width 235 height 17
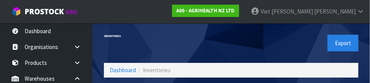
click at [231, 47] on div "Export" at bounding box center [297, 43] width 133 height 40
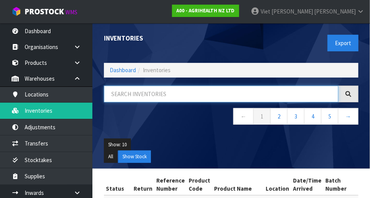
click at [112, 95] on input "text" at bounding box center [221, 93] width 235 height 17
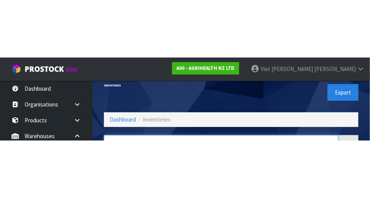
scroll to position [52, 0]
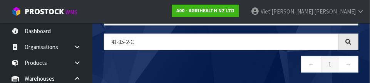
click at [128, 64] on nav "← 1 →" at bounding box center [231, 65] width 255 height 19
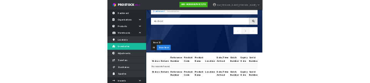
scroll to position [42, 0]
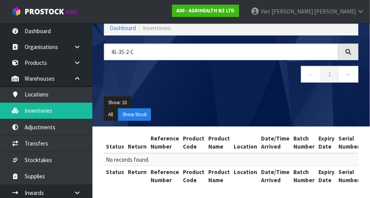
click at [231, 44] on div at bounding box center [348, 52] width 20 height 17
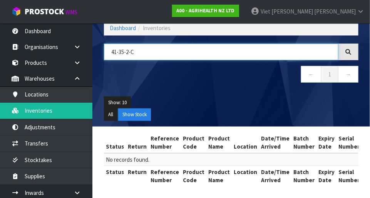
click at [231, 50] on input "41-35-2-C" at bounding box center [221, 52] width 235 height 17
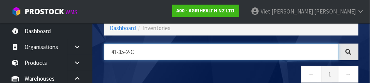
click at [127, 47] on input "41-35-2-C" at bounding box center [221, 52] width 235 height 17
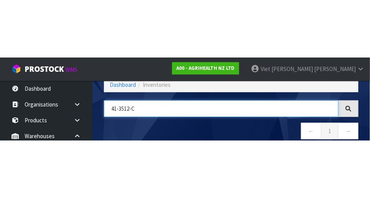
scroll to position [46, 0]
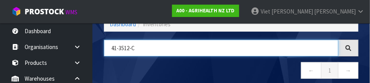
click at [127, 45] on input "41-3512-C" at bounding box center [221, 48] width 235 height 17
click at [143, 51] on input "41-35-1-C" at bounding box center [221, 48] width 235 height 17
type input "41-35-1-B"
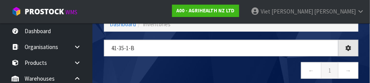
click at [119, 62] on nav "← 1 →" at bounding box center [231, 71] width 255 height 19
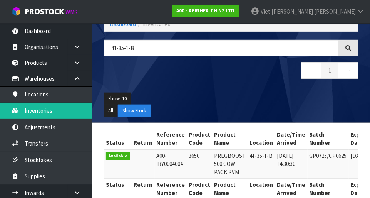
click at [231, 49] on div at bounding box center [348, 48] width 20 height 17
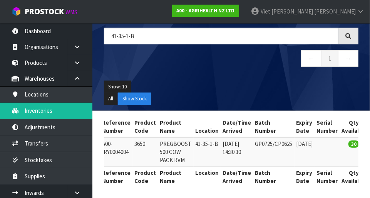
scroll to position [0, 0]
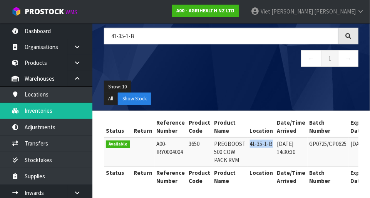
copy td "41-35-1-B"
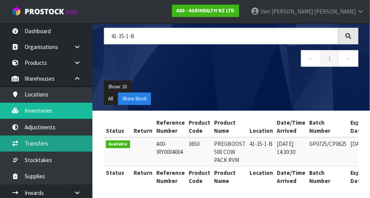
click at [33, 146] on link "Transfers" at bounding box center [46, 143] width 92 height 16
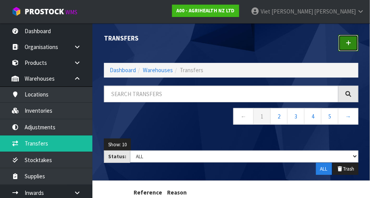
click at [231, 48] on link at bounding box center [348, 43] width 20 height 17
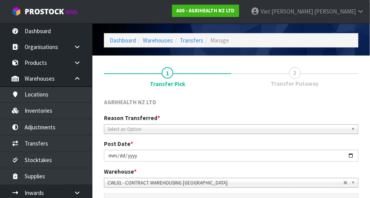
click at [110, 119] on label "Reason Transferred *" at bounding box center [132, 118] width 56 height 8
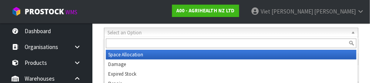
scroll to position [114, 0]
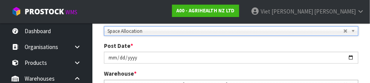
click at [101, 46] on div "Post Date * [DATE]" at bounding box center [231, 53] width 266 height 22
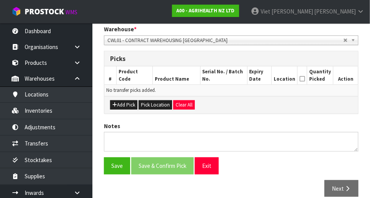
scroll to position [162, 0]
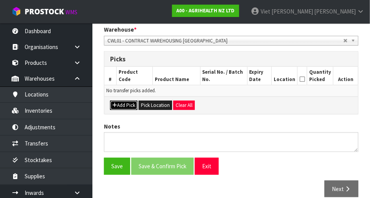
click at [115, 104] on icon "button" at bounding box center [114, 104] width 5 height 5
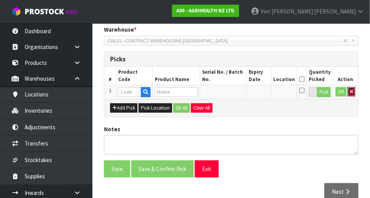
click at [231, 92] on icon "button" at bounding box center [351, 91] width 3 height 5
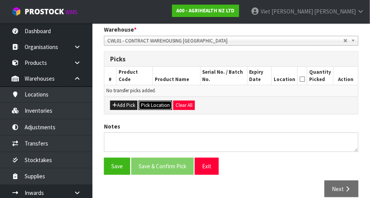
click at [145, 101] on button "Pick Location" at bounding box center [156, 105] width 34 height 9
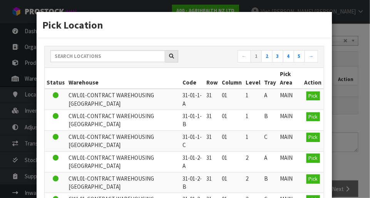
click at [103, 80] on th "Warehouse" at bounding box center [124, 78] width 114 height 21
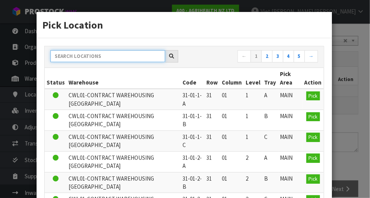
click at [73, 54] on input "text" at bounding box center [107, 56] width 115 height 12
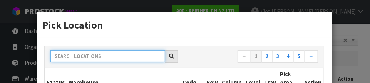
click at [61, 58] on input "text" at bounding box center [107, 56] width 115 height 12
paste input "41-35-1-B"
type input "41-35-1-B"
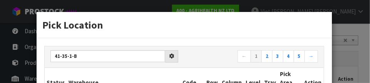
click at [175, 52] on div at bounding box center [171, 56] width 13 height 12
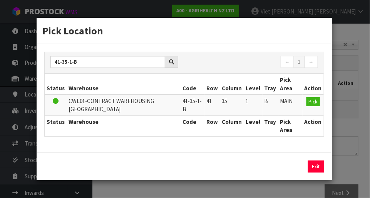
click at [132, 27] on h3 "Pick Location" at bounding box center [184, 30] width 284 height 14
click at [231, 100] on span "Pick" at bounding box center [313, 101] width 9 height 7
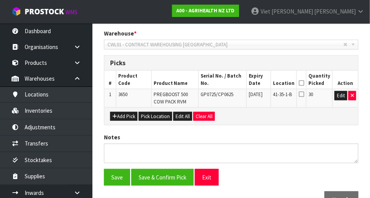
click at [231, 93] on icon at bounding box center [301, 94] width 5 height 6
click at [0, 0] on input "checkbox" at bounding box center [0, 0] width 0 height 0
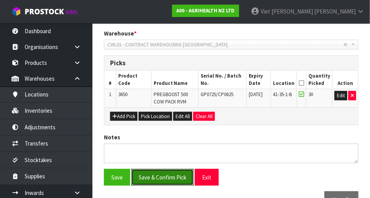
click at [143, 175] on button "Save & Confirm Pick" at bounding box center [162, 177] width 62 height 17
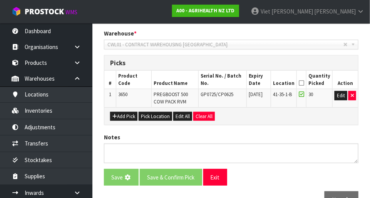
scroll to position [0, 0]
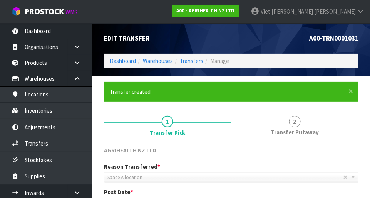
click at [231, 129] on span "Transfer Putaway" at bounding box center [295, 132] width 48 height 8
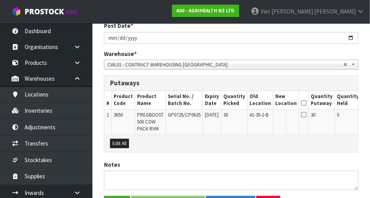
scroll to position [164, 0]
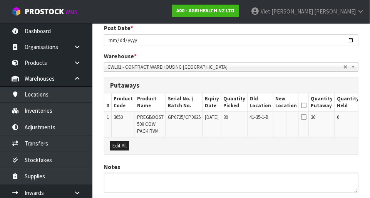
click at [231, 116] on icon at bounding box center [303, 117] width 5 height 6
click at [231, 117] on icon at bounding box center [303, 117] width 5 height 6
click at [231, 114] on icon at bounding box center [303, 117] width 5 height 6
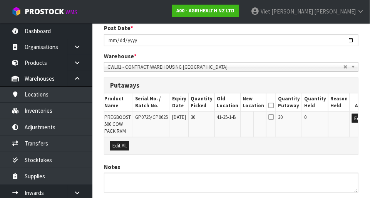
scroll to position [0, 32]
click at [231, 119] on button "Edit" at bounding box center [359, 118] width 13 height 9
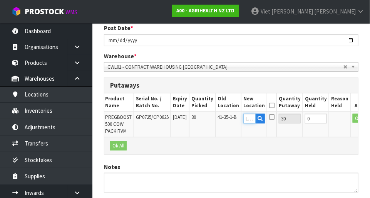
click at [231, 117] on input "text" at bounding box center [249, 119] width 12 height 10
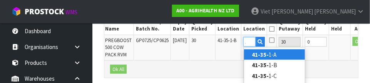
scroll to position [0, 10]
click at [231, 53] on link "41-35-1 -A" at bounding box center [274, 54] width 61 height 10
type input "41-35-1-A"
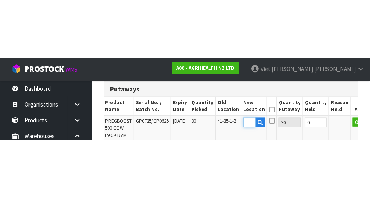
scroll to position [0, 0]
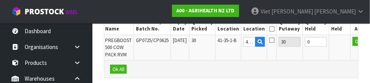
click at [231, 43] on td at bounding box center [340, 47] width 22 height 25
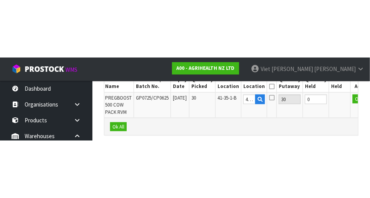
scroll to position [213, 0]
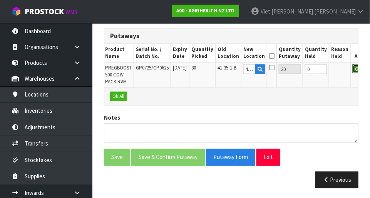
click at [231, 70] on button "OK" at bounding box center [358, 68] width 11 height 9
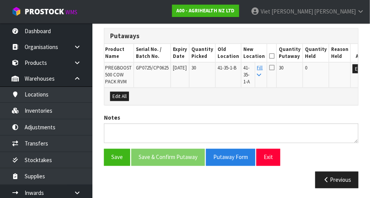
click at [231, 67] on icon at bounding box center [271, 67] width 5 height 6
click at [0, 0] on input "checkbox" at bounding box center [0, 0] width 0 height 0
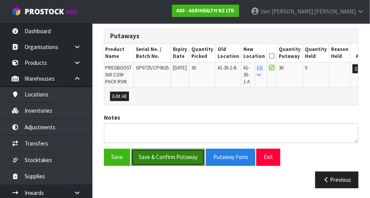
click at [154, 160] on button "Save & Confirm Putaway" at bounding box center [168, 157] width 74 height 17
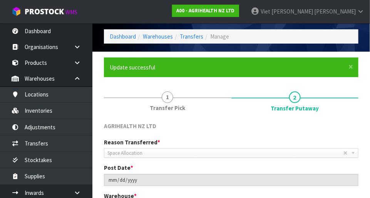
scroll to position [0, 0]
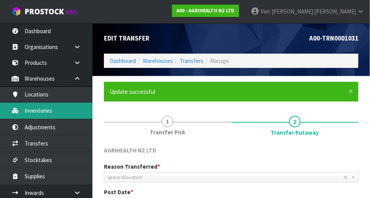
click at [26, 110] on link "Inventories" at bounding box center [46, 110] width 92 height 16
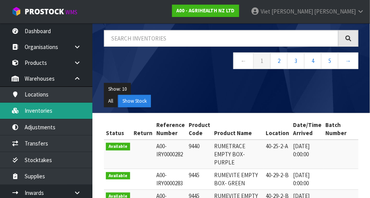
scroll to position [54, 0]
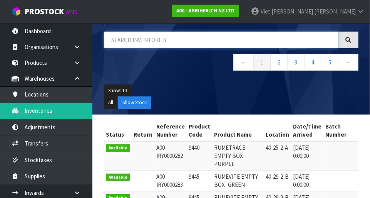
click at [123, 43] on input "text" at bounding box center [221, 40] width 235 height 17
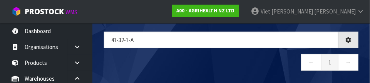
click at [231, 57] on nav "← 1 →" at bounding box center [231, 63] width 255 height 19
type input "41-32-1-A"
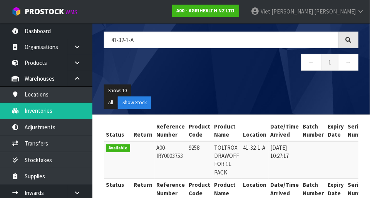
click at [231, 40] on div at bounding box center [348, 40] width 20 height 17
click at [231, 42] on div at bounding box center [348, 40] width 20 height 17
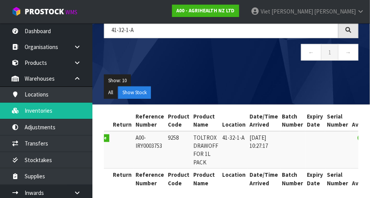
scroll to position [0, 0]
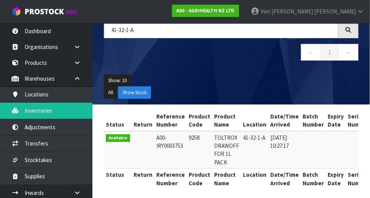
copy td "9258"
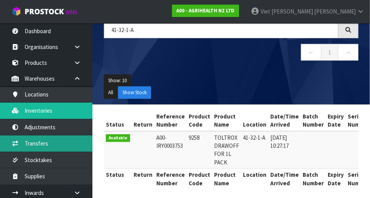
click at [28, 143] on link "Transfers" at bounding box center [46, 143] width 92 height 16
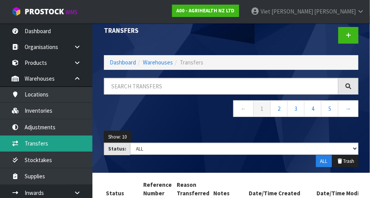
scroll to position [6, 0]
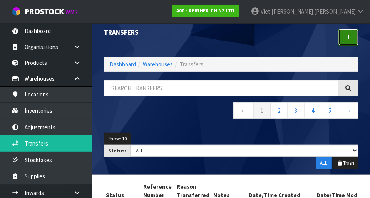
click at [231, 39] on icon at bounding box center [348, 37] width 5 height 6
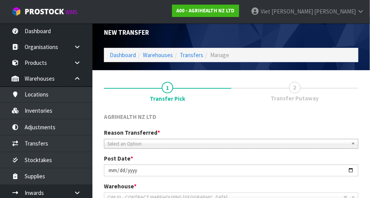
scroll to position [171, 0]
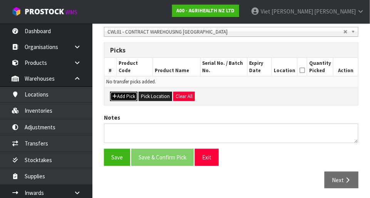
click at [122, 97] on button "Add Pick" at bounding box center [123, 96] width 27 height 9
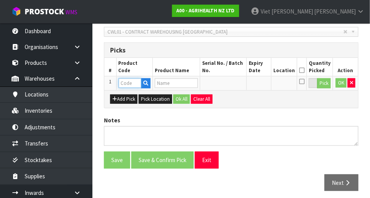
click at [125, 84] on input "text" at bounding box center [130, 83] width 23 height 10
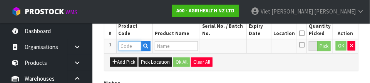
scroll to position [208, 0]
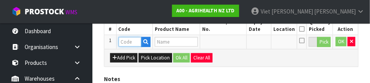
click at [127, 39] on input "text" at bounding box center [130, 42] width 23 height 10
paste input "9258"
type input "9258"
type input "TOLTROX DRAWOFF FOR 1L PACK"
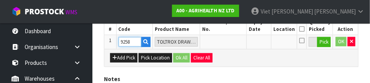
type input "9258"
click at [231, 57] on div "Add Pick Pick Location Ok All Clear All" at bounding box center [231, 57] width 254 height 17
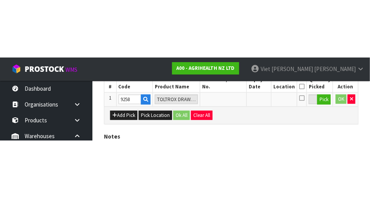
scroll to position [173, 0]
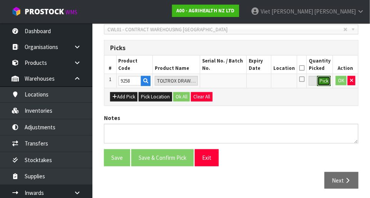
click at [231, 82] on button "Pick" at bounding box center [323, 81] width 13 height 10
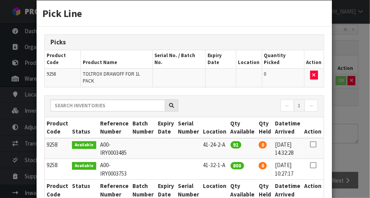
scroll to position [18, 0]
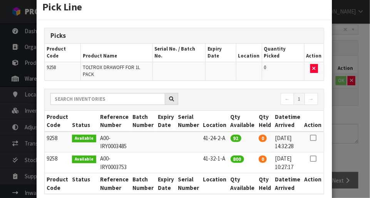
click at [231, 158] on icon at bounding box center [313, 158] width 6 height 0
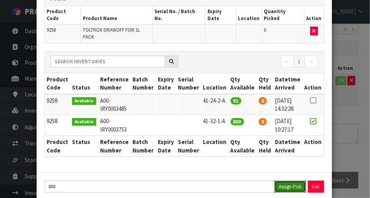
click at [231, 180] on button "Assign Pick" at bounding box center [291, 186] width 32 height 12
type input "800"
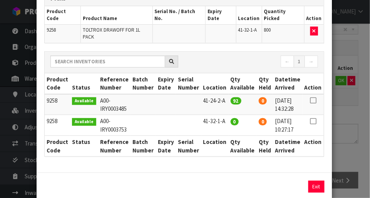
click at [231, 117] on div "Pick Line Picks Product Code Product Name Serial No. / Batch No. Expiry Date Lo…" at bounding box center [185, 99] width 370 height 198
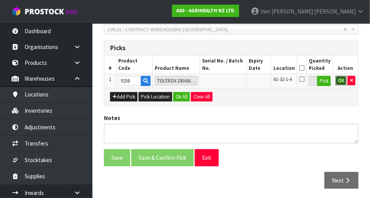
click at [231, 83] on button "OK" at bounding box center [341, 80] width 11 height 9
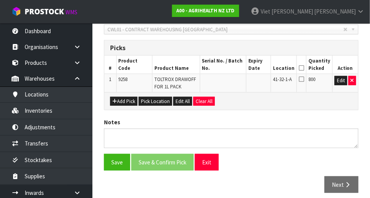
click at [231, 80] on icon at bounding box center [301, 79] width 5 height 6
click at [0, 0] on input "checkbox" at bounding box center [0, 0] width 0 height 0
click at [114, 162] on button "Save" at bounding box center [117, 162] width 26 height 17
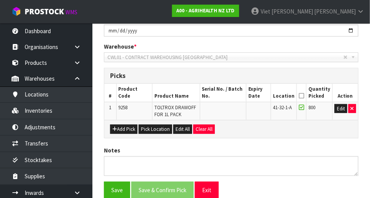
scroll to position [0, 0]
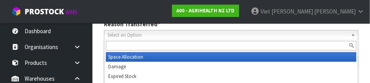
scroll to position [142, 0]
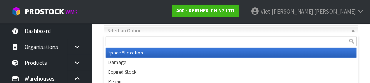
click at [118, 43] on input "text" at bounding box center [231, 42] width 251 height 10
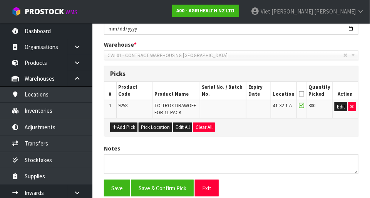
scroll to position [197, 0]
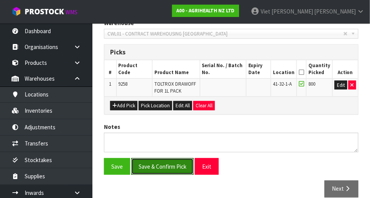
click at [152, 161] on button "Save & Confirm Pick" at bounding box center [162, 166] width 62 height 17
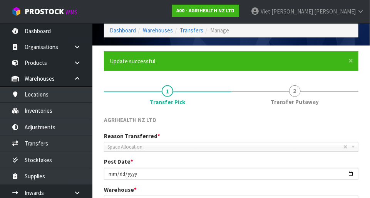
scroll to position [30, 0]
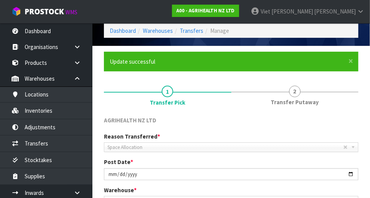
click at [231, 102] on span "Transfer Putaway" at bounding box center [295, 102] width 48 height 8
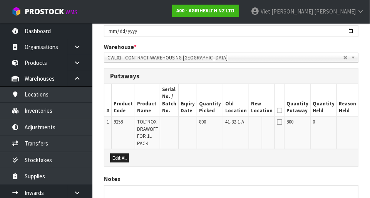
scroll to position [176, 0]
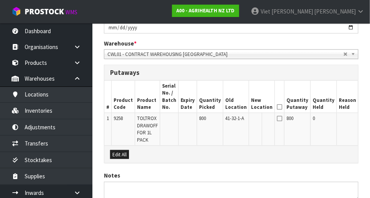
click at [231, 121] on button "Edit" at bounding box center [366, 119] width 13 height 9
click at [231, 120] on button "button" at bounding box center [268, 120] width 10 height 10
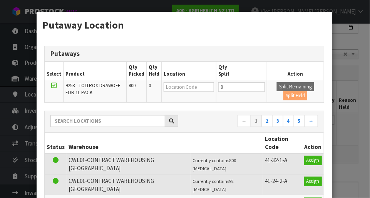
click at [231, 74] on div "Putaway Location Putaways Select Product Qty Picked Qty Held Location Qty Split…" at bounding box center [185, 99] width 370 height 198
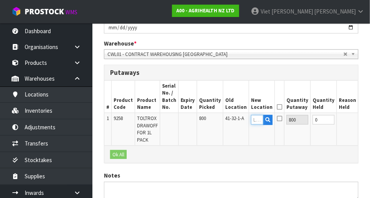
click at [231, 119] on input "text" at bounding box center [257, 120] width 12 height 10
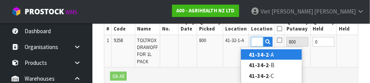
scroll to position [0, 12]
click at [231, 52] on link "41-34-2- A" at bounding box center [271, 54] width 61 height 10
type input "41-34-2-A"
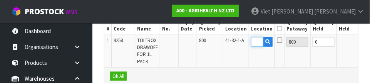
scroll to position [0, 0]
click at [231, 41] on button "OK" at bounding box center [365, 41] width 11 height 9
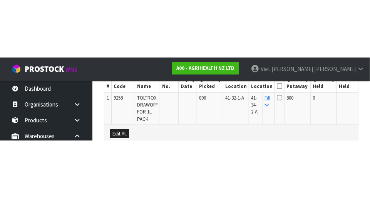
scroll to position [235, 0]
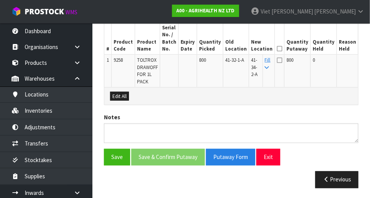
click at [231, 96] on div "Edit All" at bounding box center [231, 95] width 254 height 17
click at [231, 60] on icon at bounding box center [279, 60] width 5 height 6
click at [0, 0] on input "checkbox" at bounding box center [0, 0] width 0 height 0
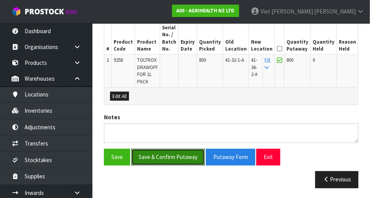
click at [149, 156] on button "Save & Confirm Putaway" at bounding box center [168, 157] width 74 height 17
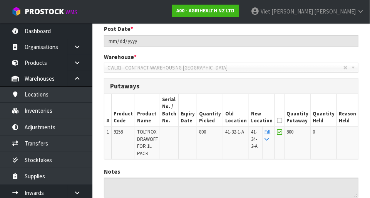
scroll to position [164, 0]
